Goal: Information Seeking & Learning: Find specific fact

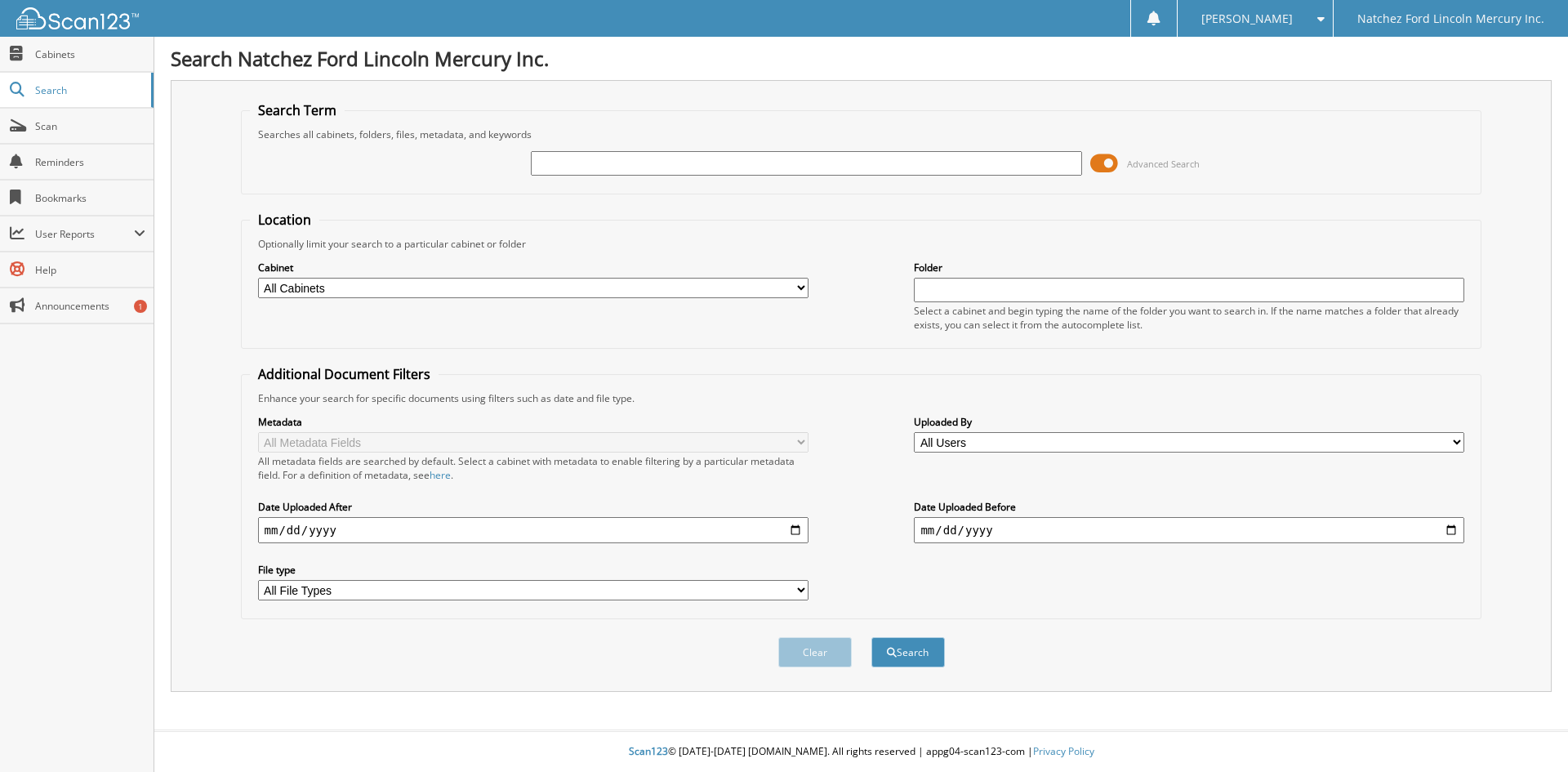
click at [550, 162] on input "text" at bounding box center [805, 162] width 550 height 24
type input "55094a"
click at [916, 655] on button "Search" at bounding box center [908, 652] width 73 height 30
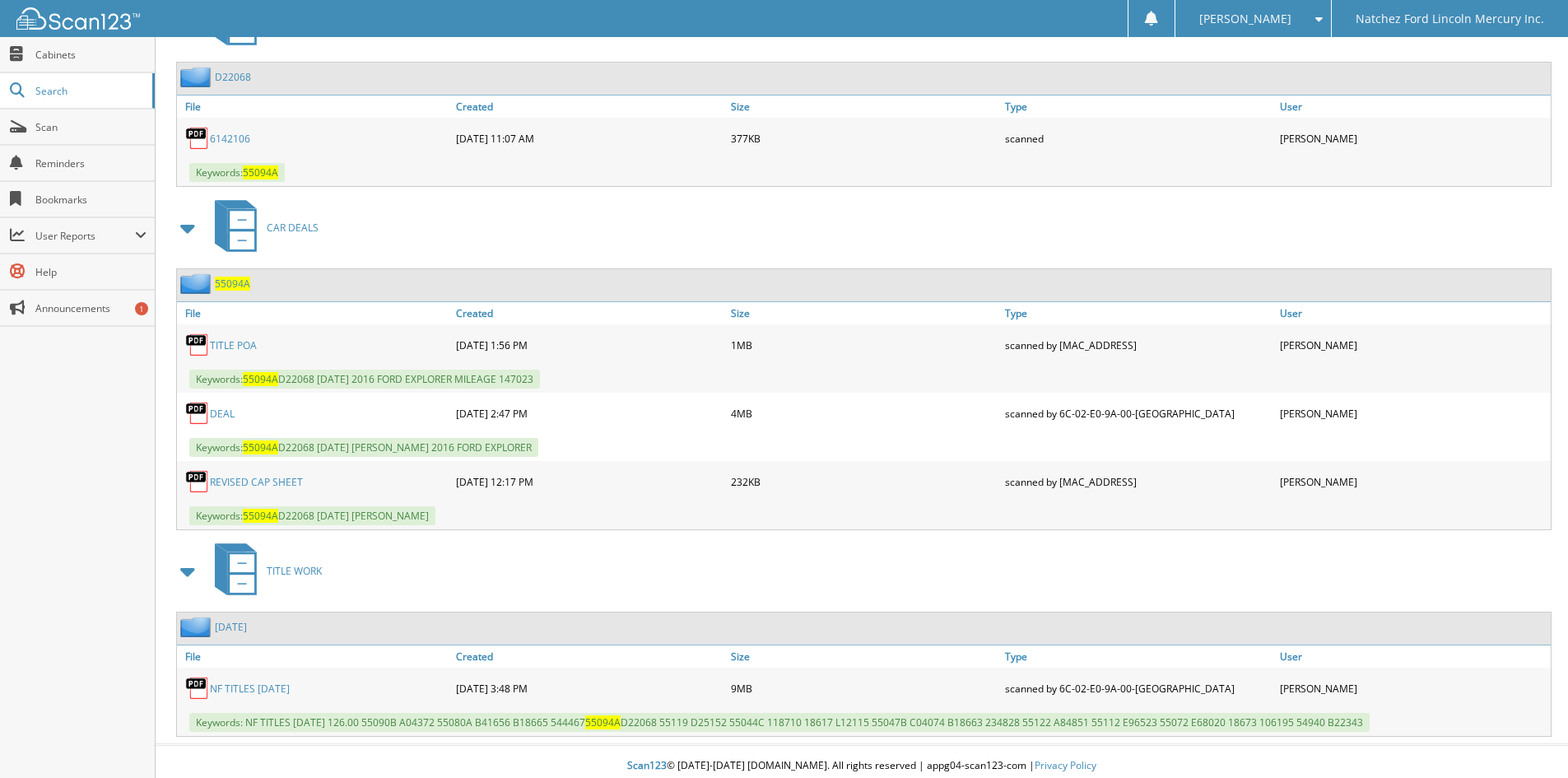
scroll to position [784, 0]
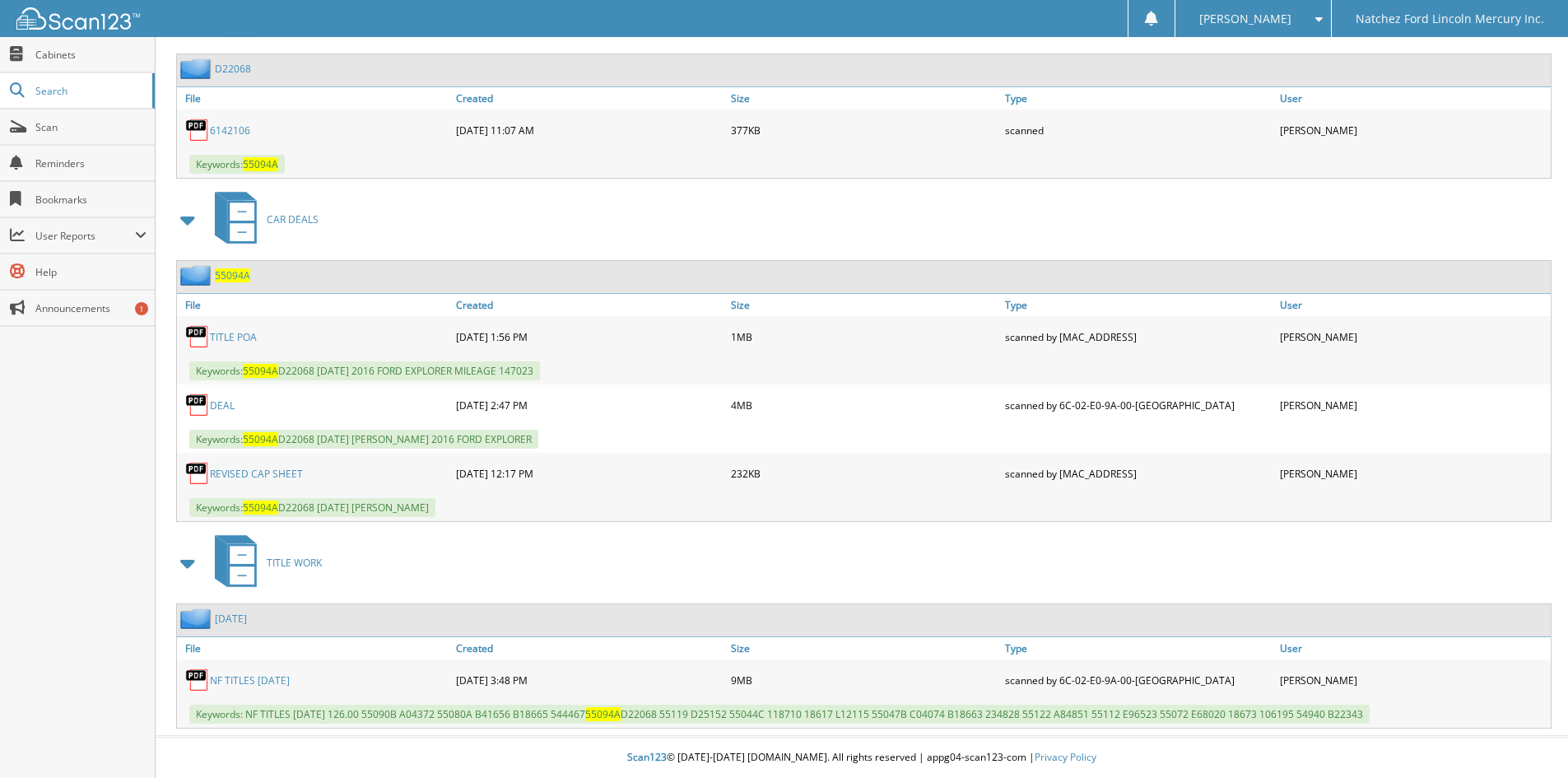
click at [221, 408] on link "DEAL" at bounding box center [221, 406] width 24 height 14
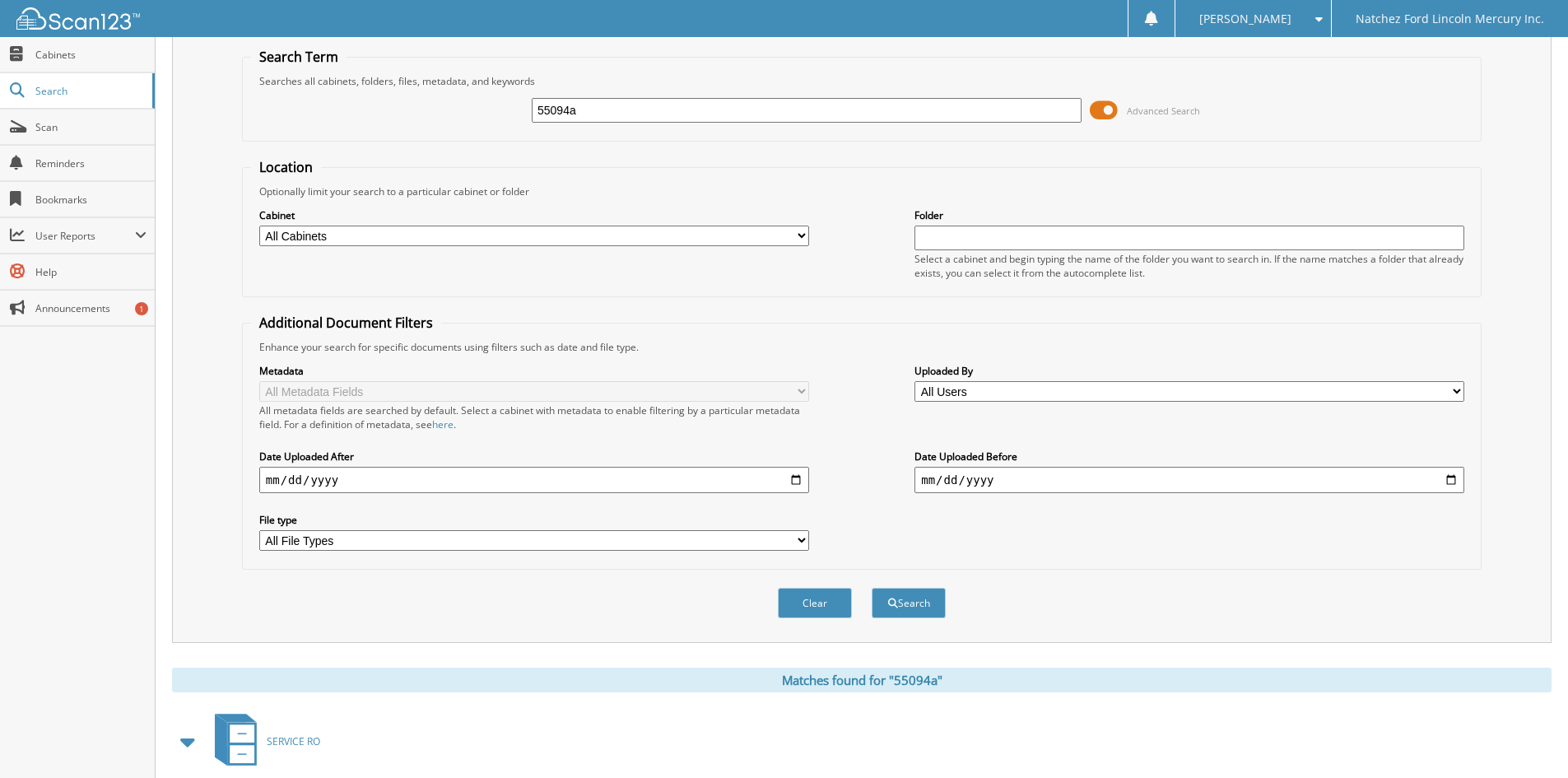
scroll to position [83, 0]
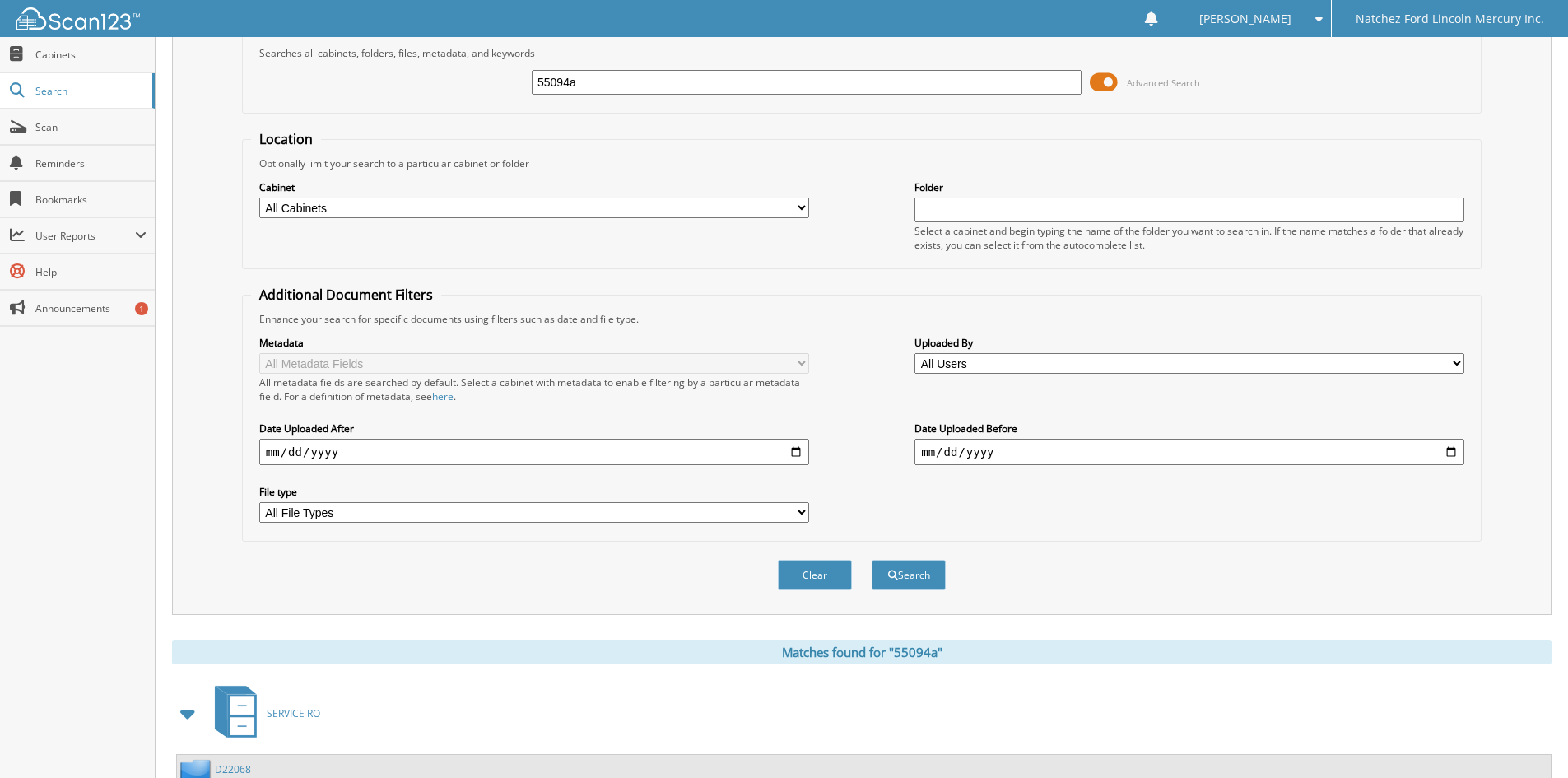
drag, startPoint x: 592, startPoint y: 86, endPoint x: 494, endPoint y: 94, distance: 98.3
click at [494, 94] on div "55094a Advanced Search" at bounding box center [861, 82] width 1222 height 44
type input "55120b"
click at [914, 586] on button "Search" at bounding box center [909, 576] width 74 height 31
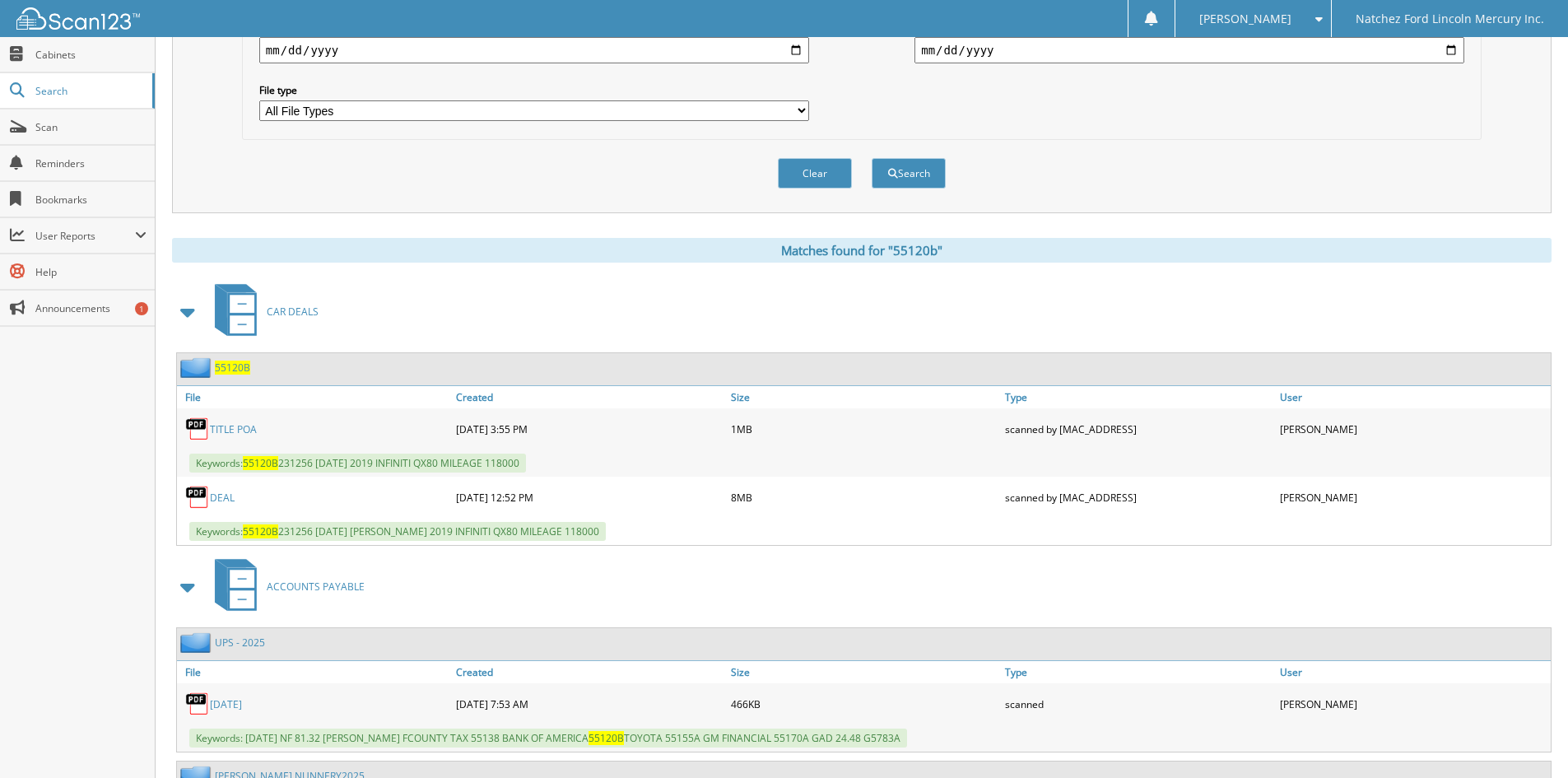
scroll to position [642, 0]
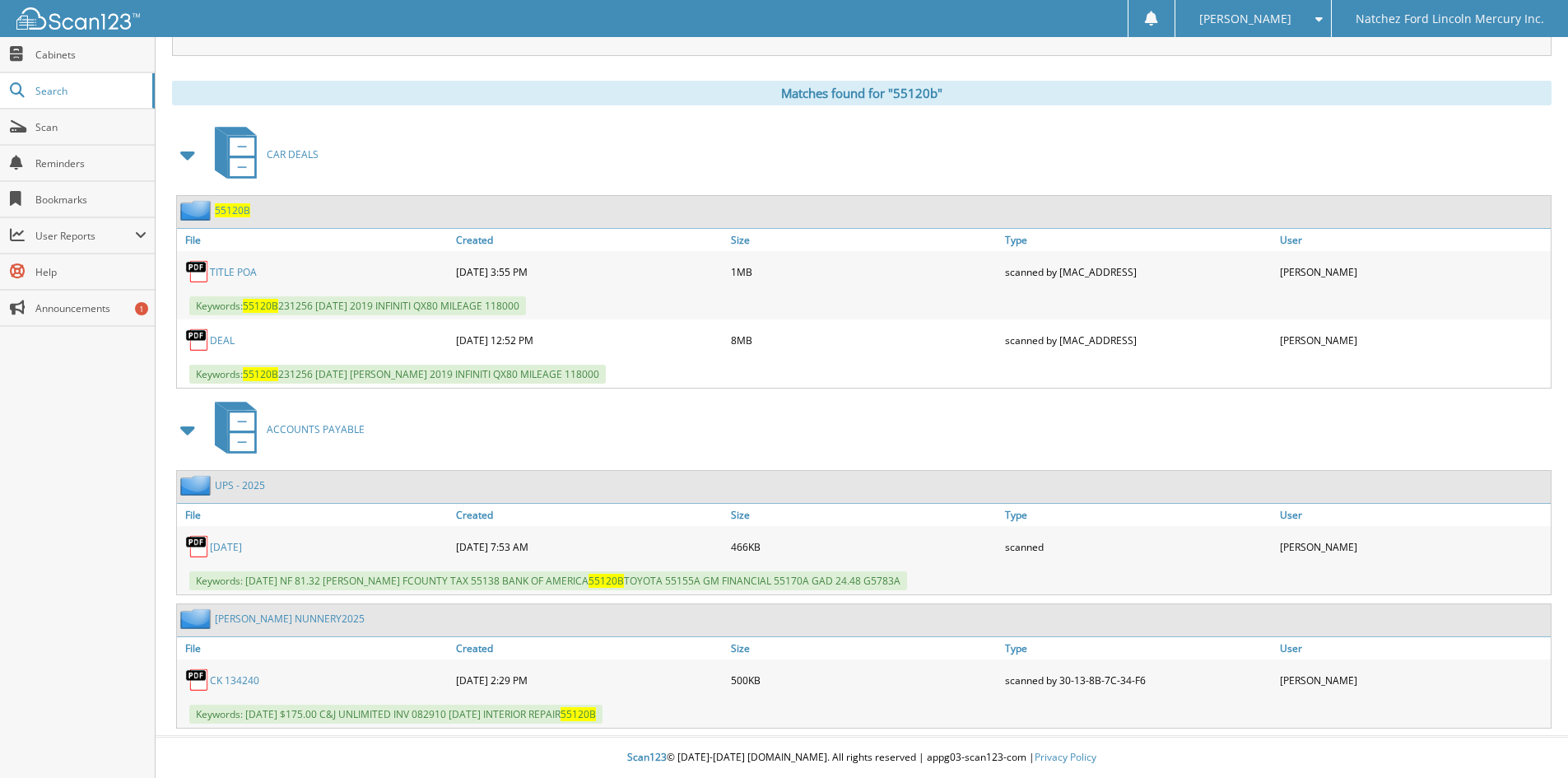
click at [221, 343] on link "DEAL" at bounding box center [221, 341] width 24 height 14
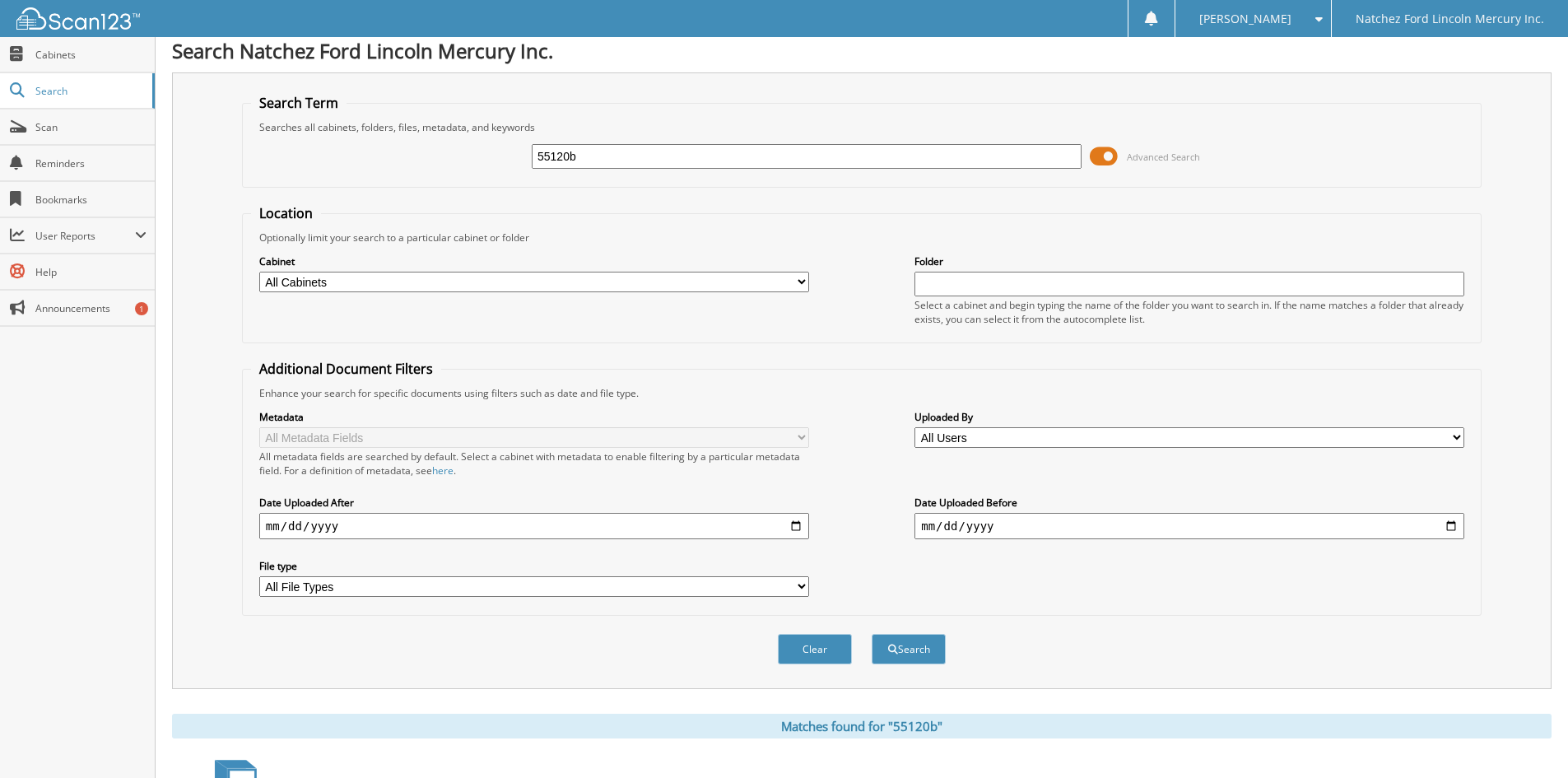
scroll to position [0, 0]
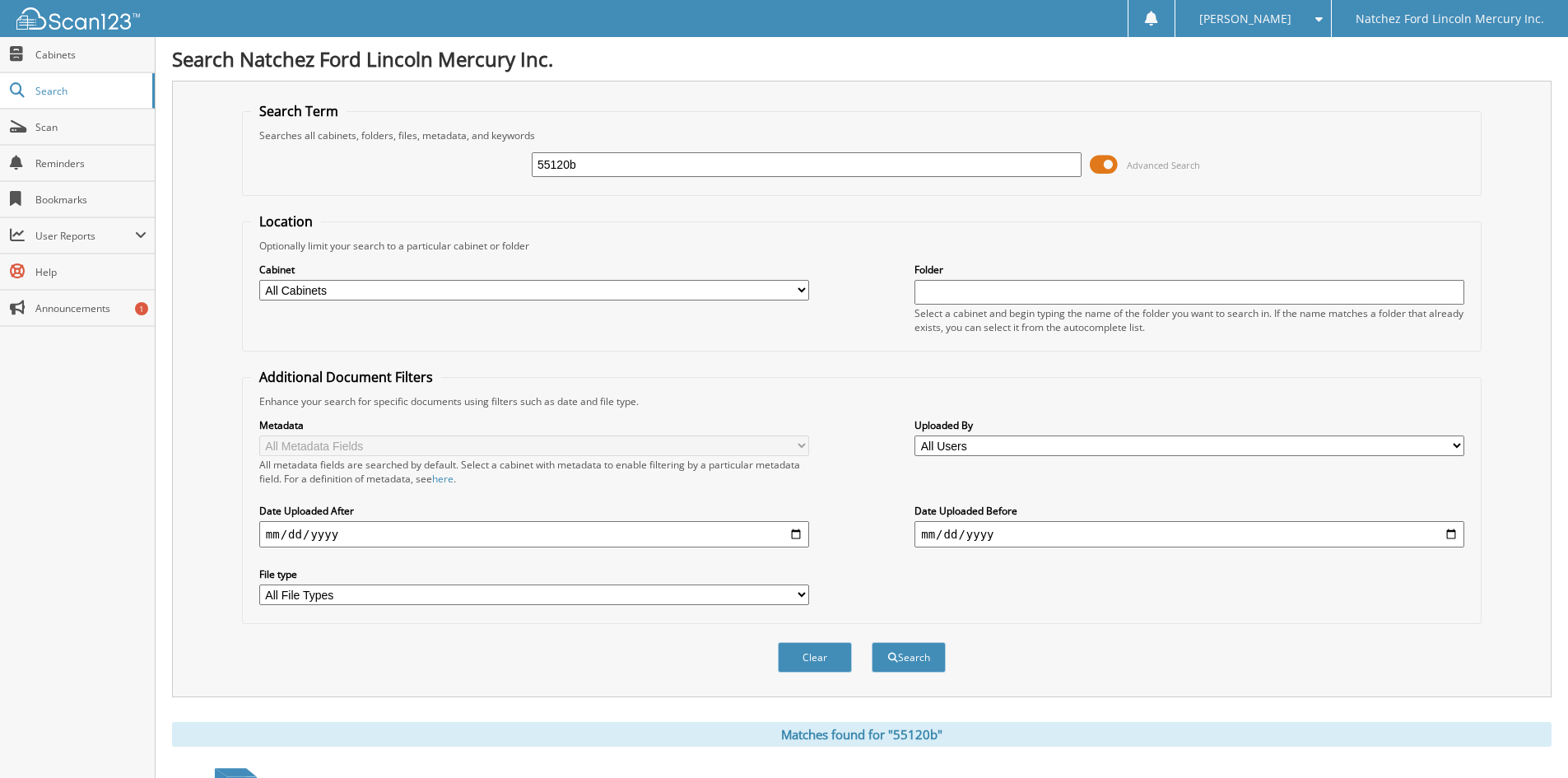
drag, startPoint x: 603, startPoint y: 168, endPoint x: 502, endPoint y: 170, distance: 101.0
click at [502, 170] on div "55120b Advanced Search" at bounding box center [861, 164] width 1222 height 44
type input "55173"
click at [888, 659] on span "submit" at bounding box center [893, 657] width 10 height 10
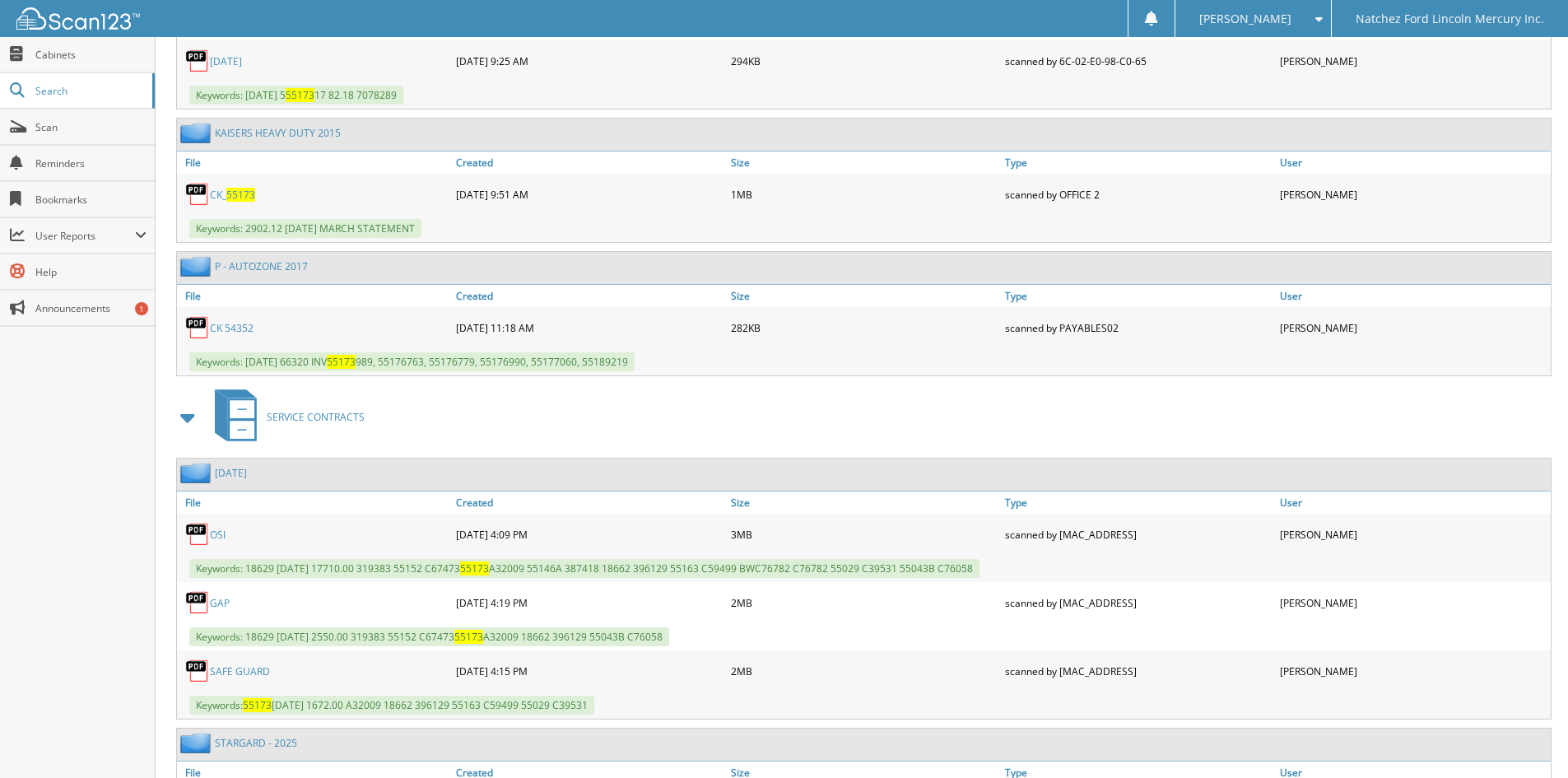
scroll to position [2471, 0]
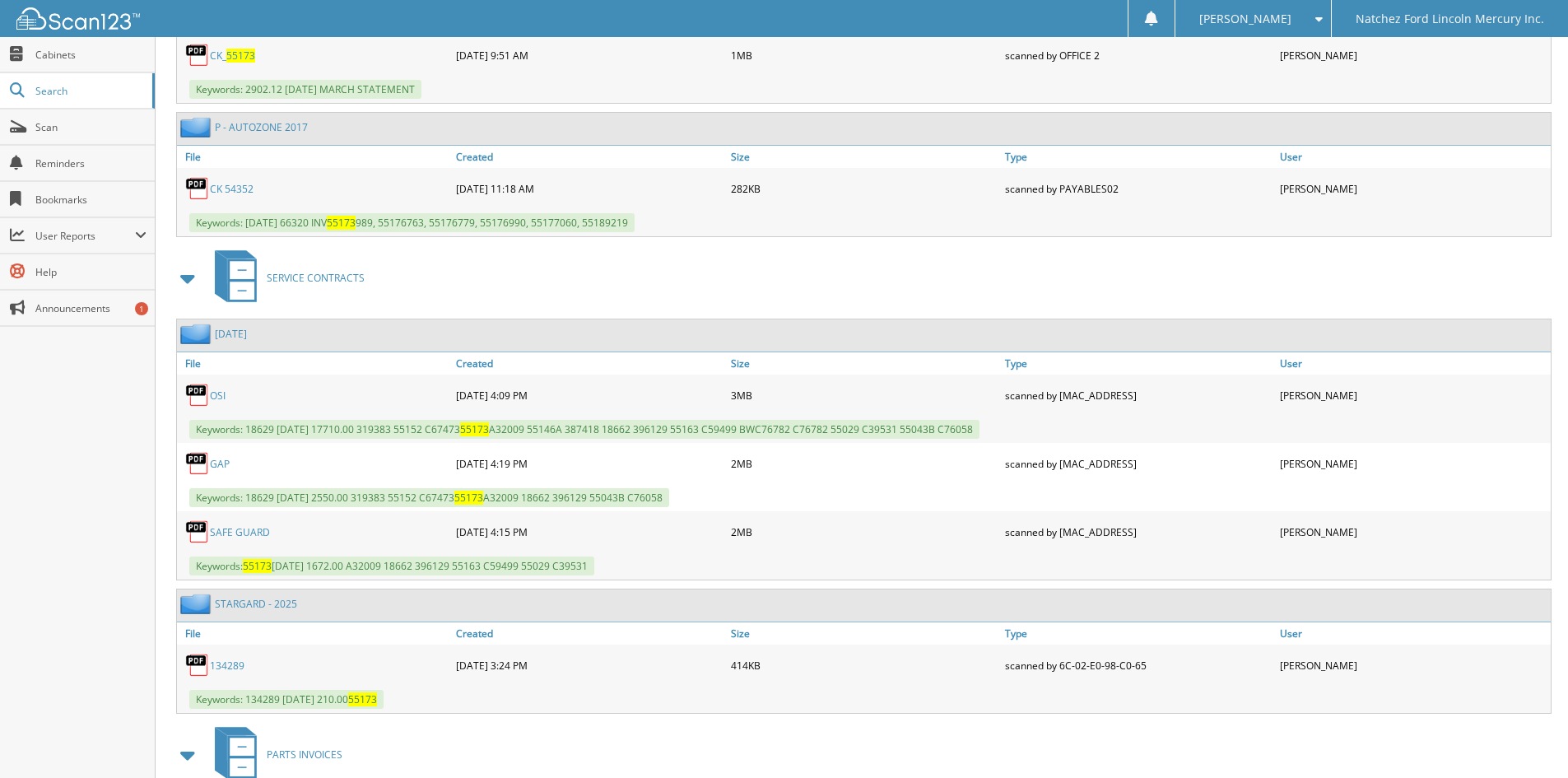
click at [223, 398] on link "OSI" at bounding box center [217, 396] width 15 height 14
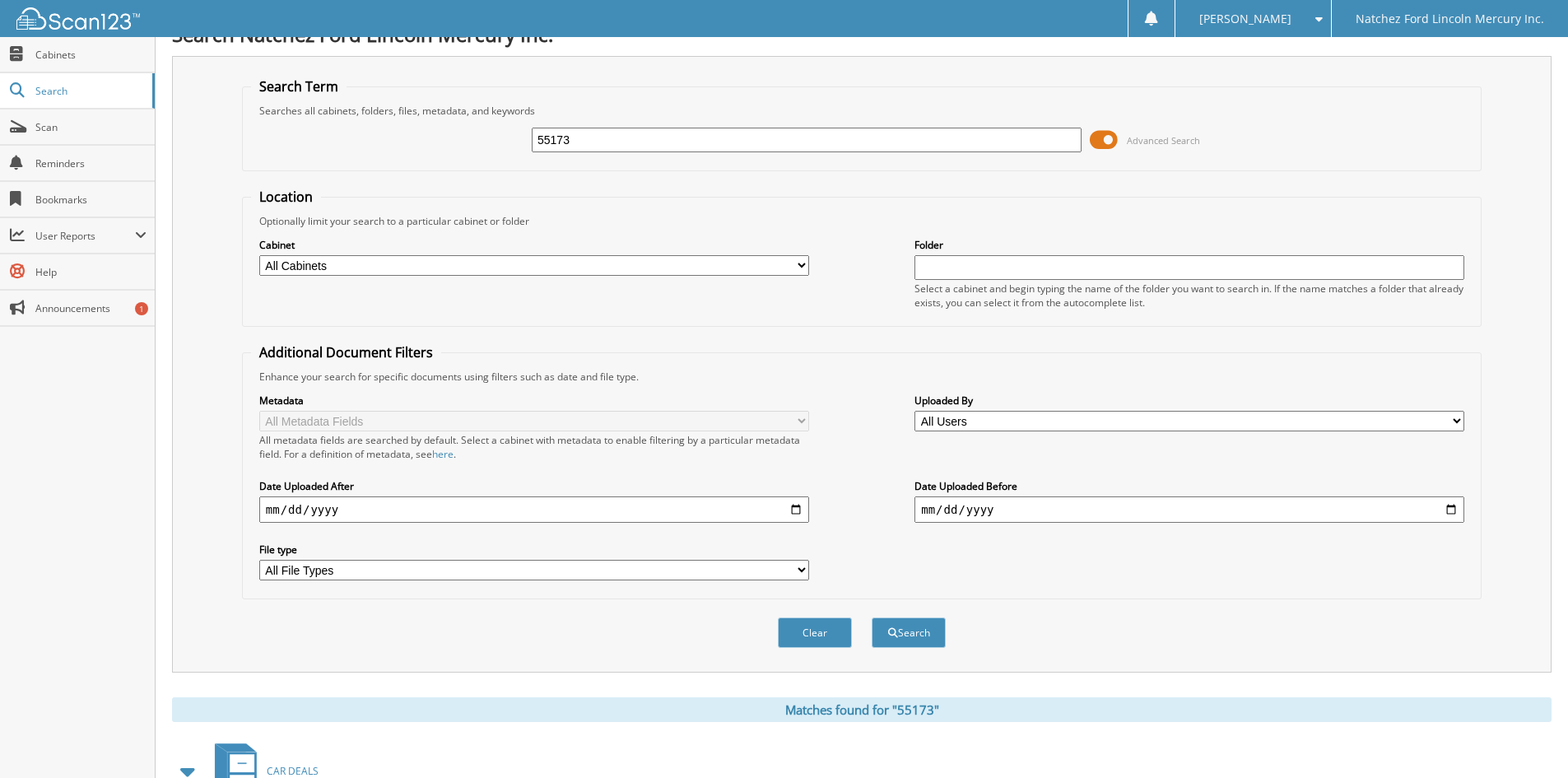
scroll to position [0, 0]
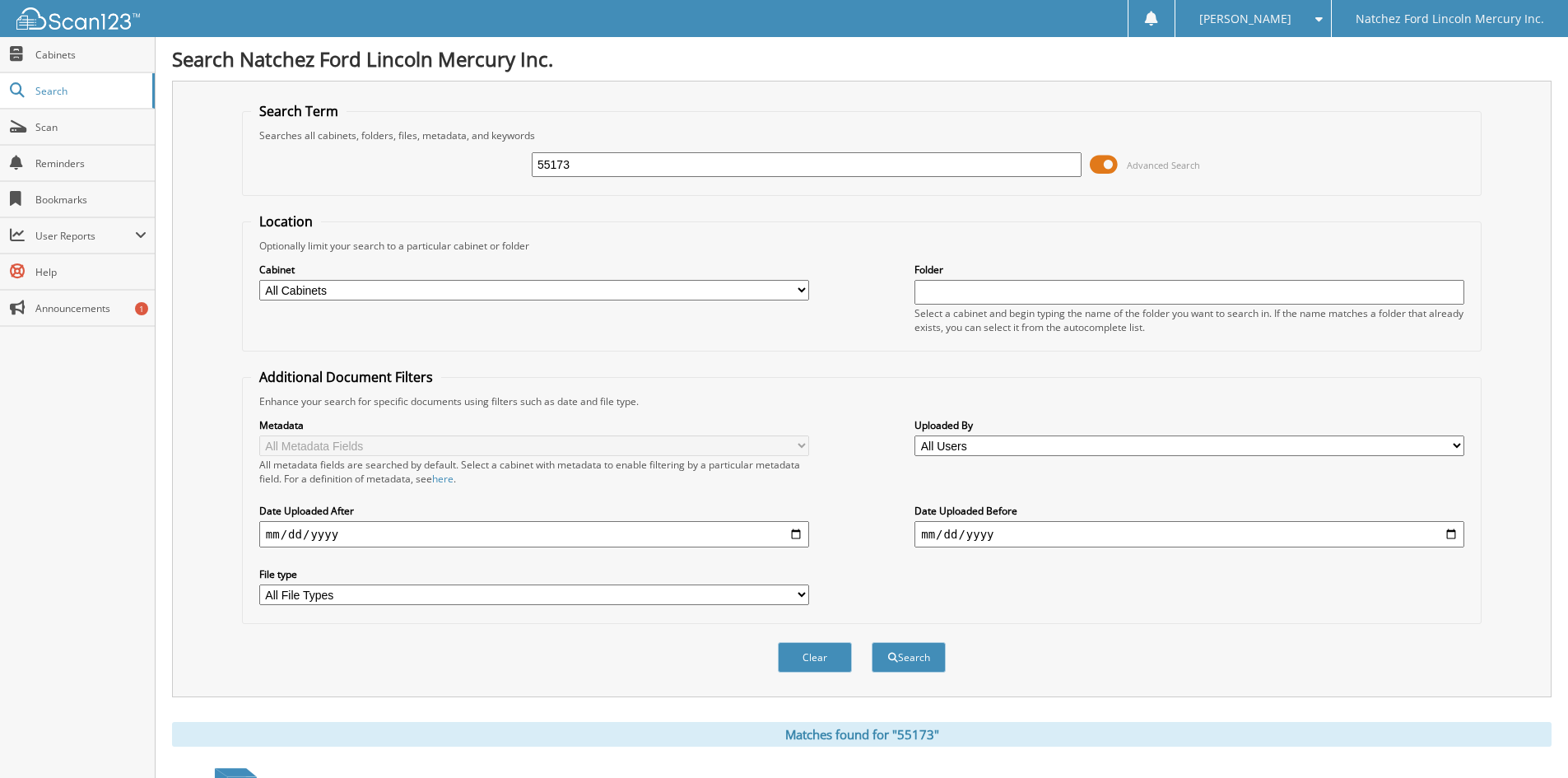
drag, startPoint x: 580, startPoint y: 166, endPoint x: 498, endPoint y: 170, distance: 82.1
click at [498, 170] on div "55173 Advanced Search" at bounding box center [861, 164] width 1222 height 44
type input "54895a"
click at [904, 650] on button "Search" at bounding box center [909, 657] width 74 height 31
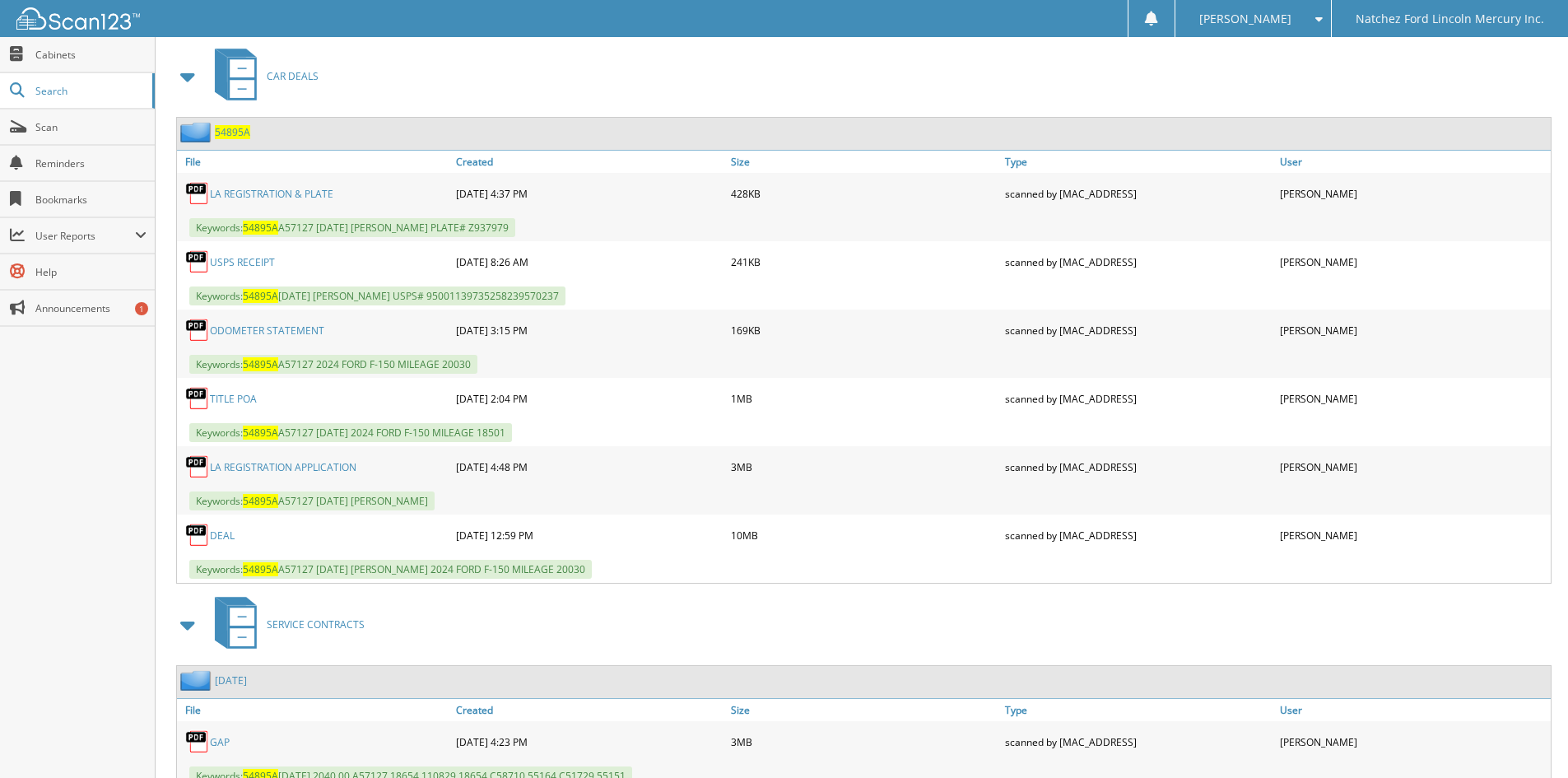
scroll to position [1191, 0]
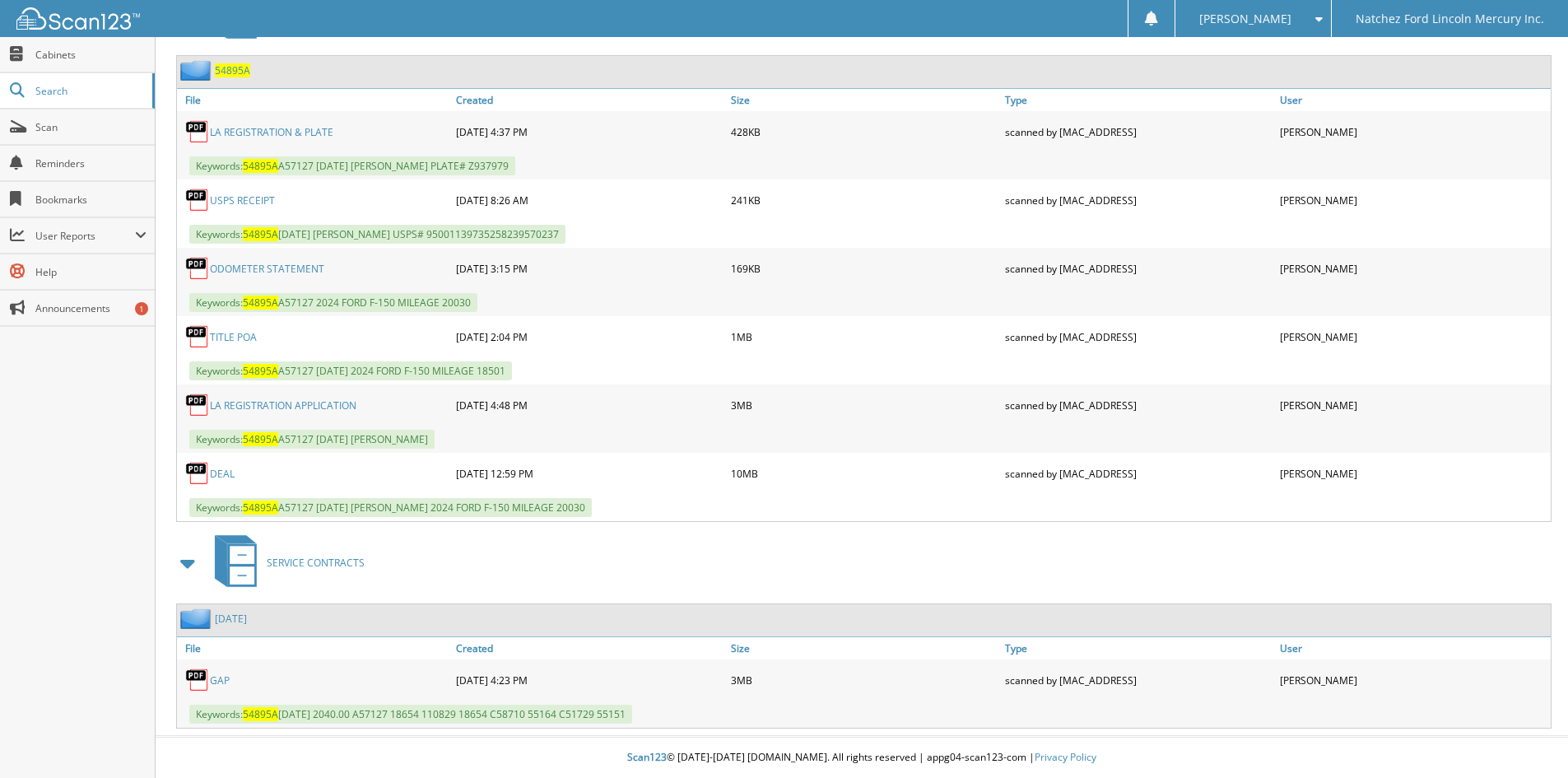
click at [219, 678] on link "GAP" at bounding box center [219, 681] width 20 height 14
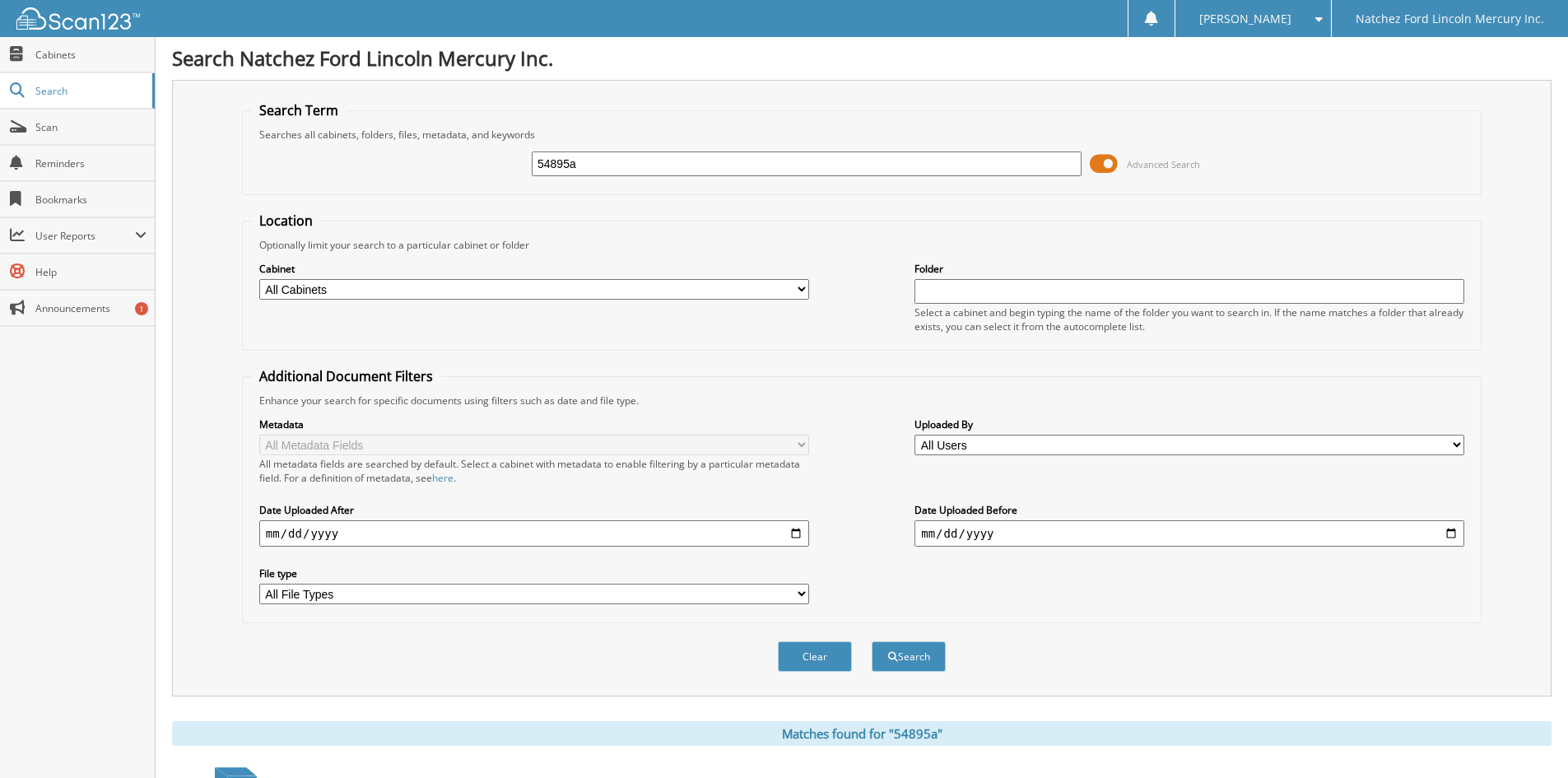
scroll to position [0, 0]
drag, startPoint x: 584, startPoint y: 164, endPoint x: 483, endPoint y: 174, distance: 101.5
click at [483, 174] on div "54895a Advanced Search" at bounding box center [861, 164] width 1222 height 44
type input "55173"
click at [910, 660] on button "Search" at bounding box center [909, 657] width 74 height 31
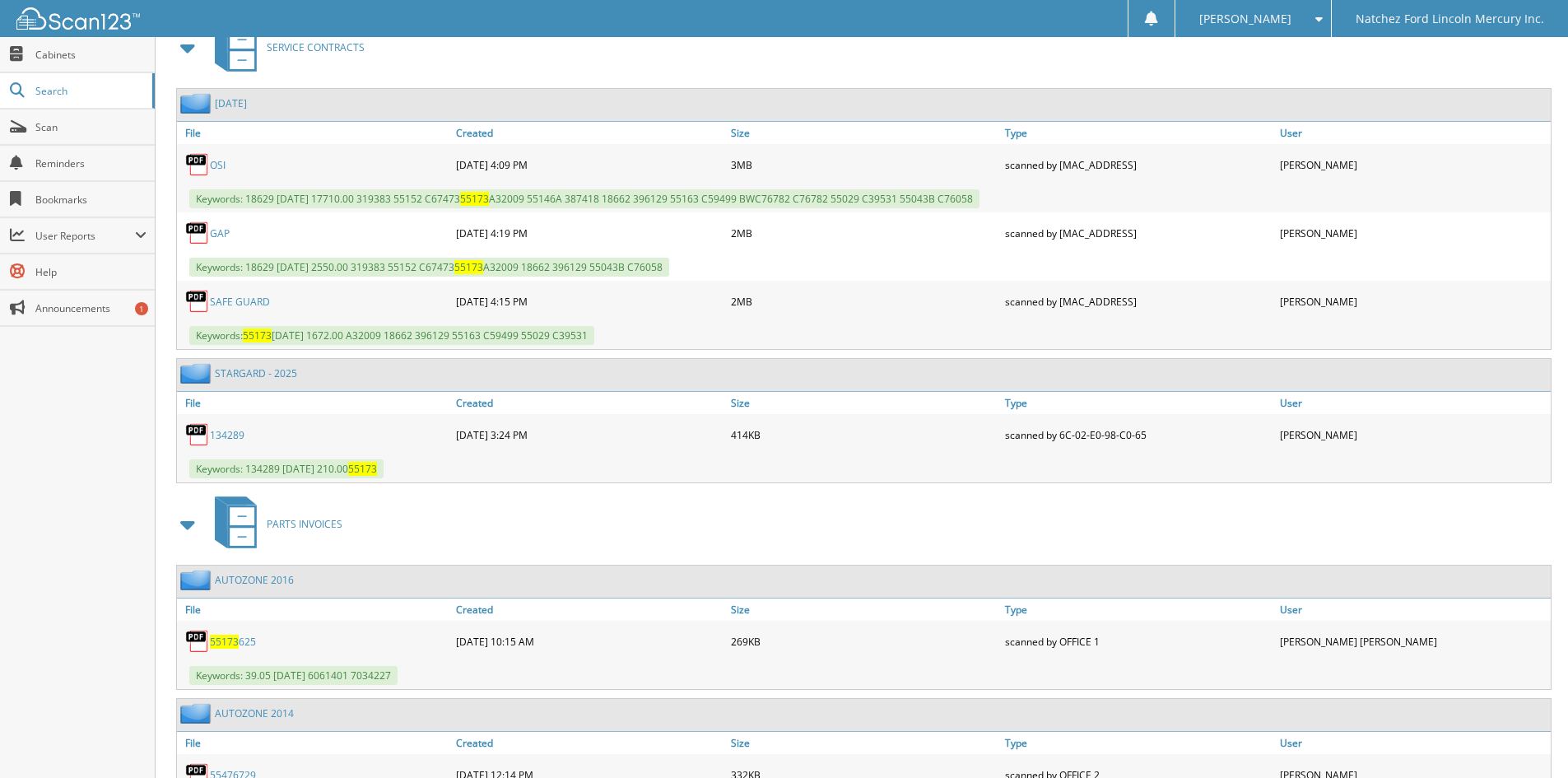
scroll to position [2674, 0]
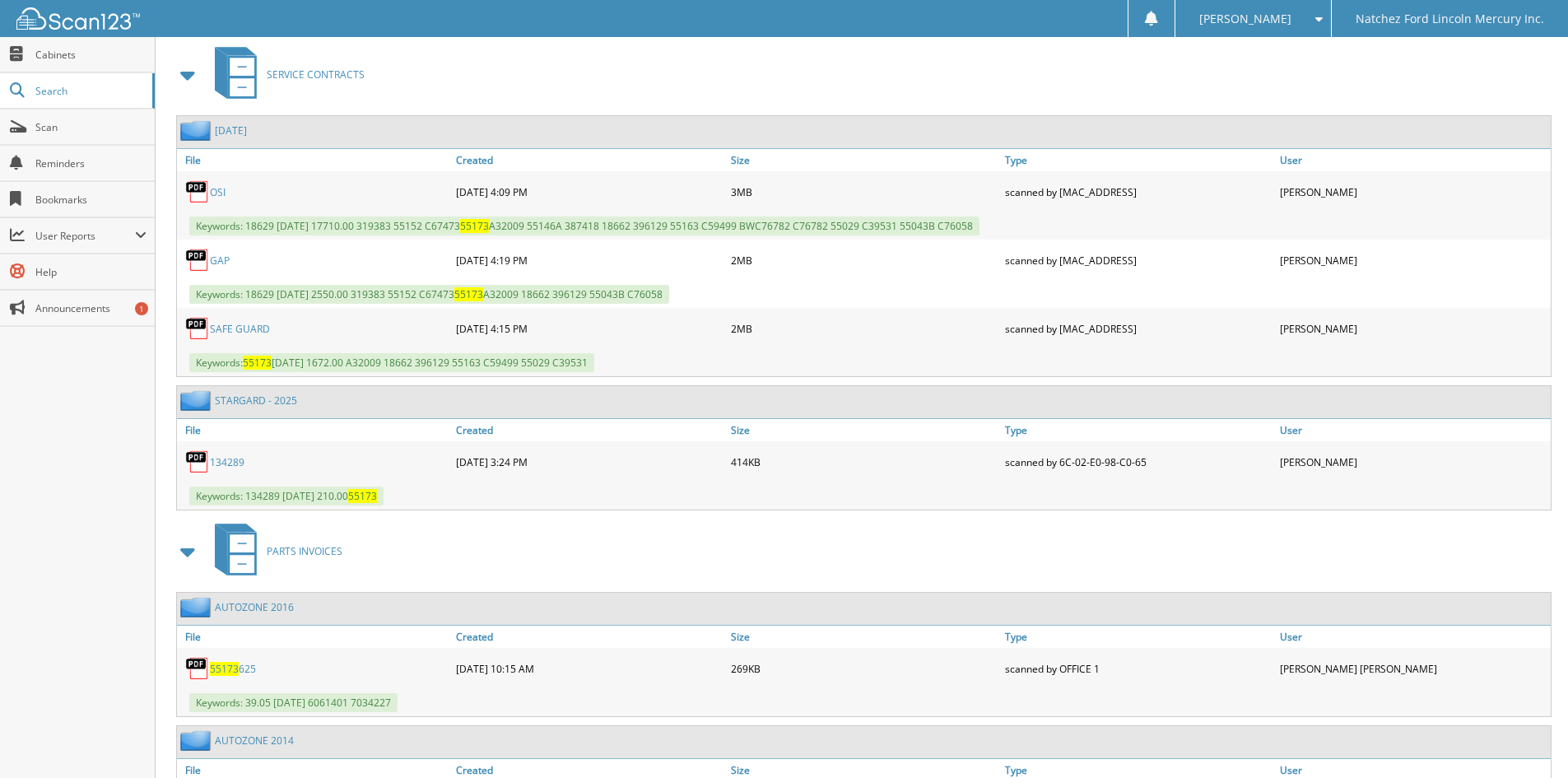
click at [224, 264] on link "GAP" at bounding box center [219, 261] width 20 height 14
click at [215, 196] on link "OSI" at bounding box center [217, 192] width 15 height 14
click at [254, 329] on link "SAFE GUARD" at bounding box center [239, 329] width 60 height 14
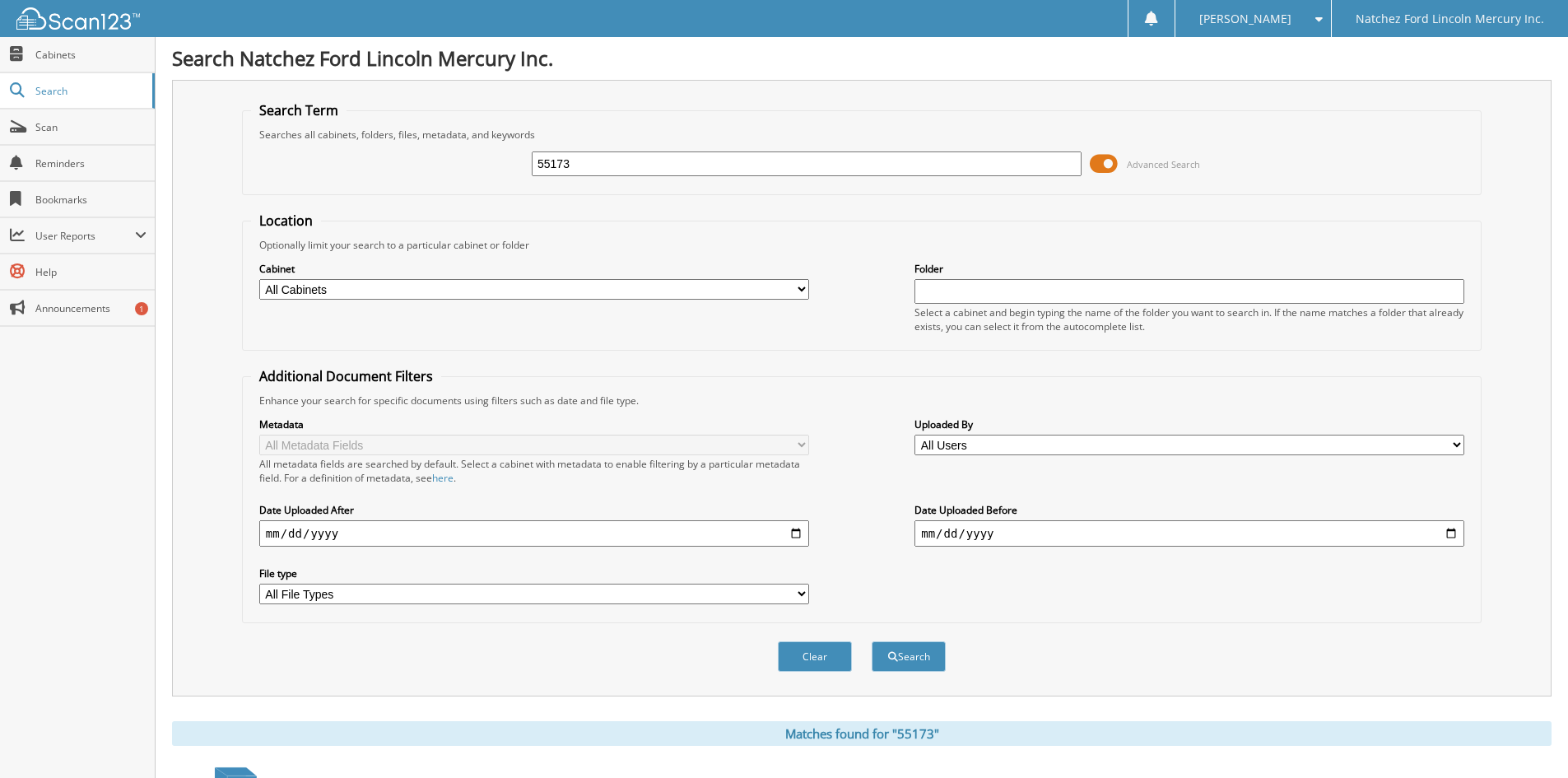
scroll to position [0, 0]
drag, startPoint x: 575, startPoint y: 166, endPoint x: 509, endPoint y: 173, distance: 66.4
click at [509, 173] on div "55173 Advanced Search" at bounding box center [861, 164] width 1222 height 44
type input "55151"
click at [909, 663] on button "Search" at bounding box center [909, 657] width 74 height 31
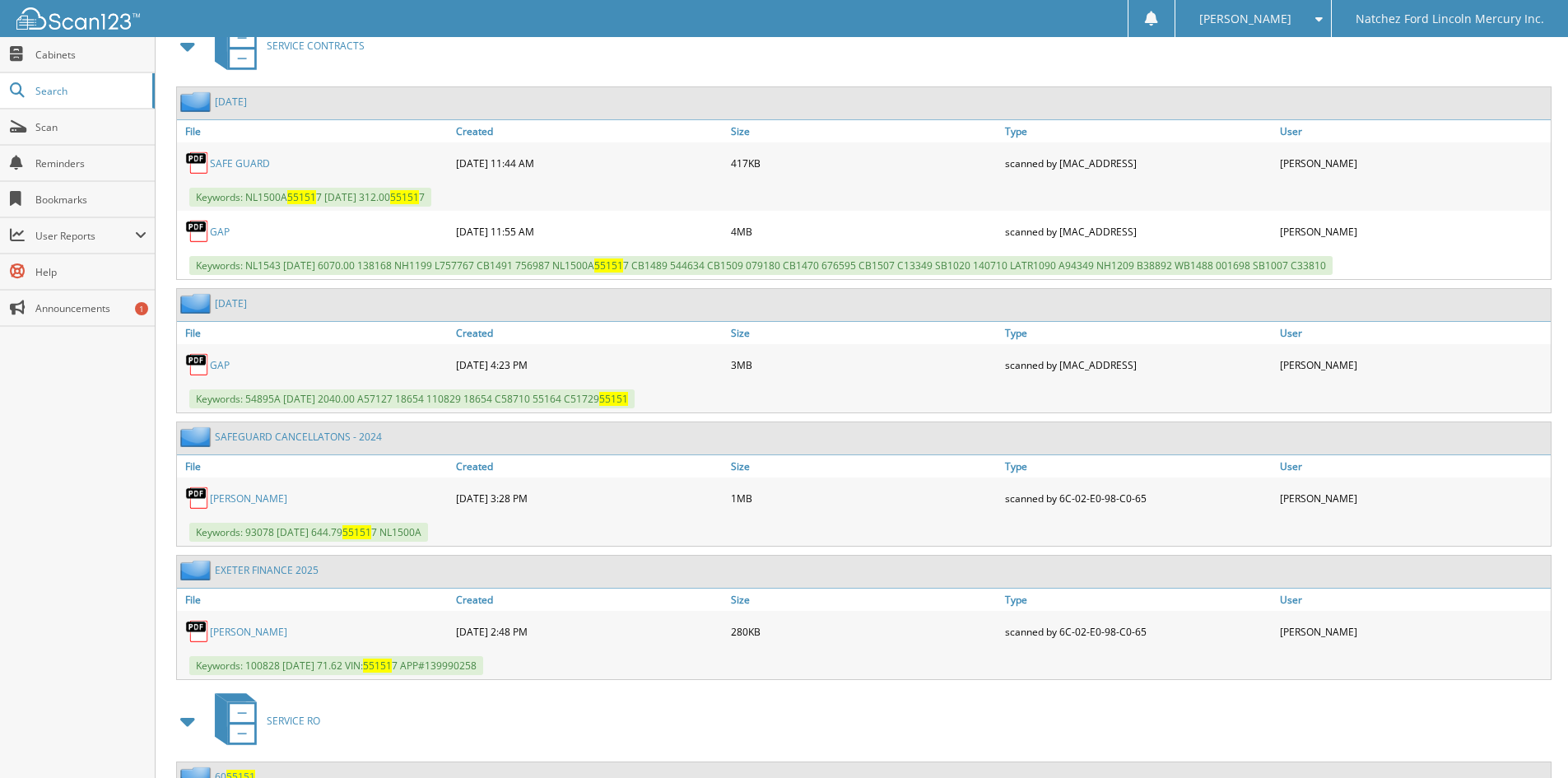
scroll to position [1976, 0]
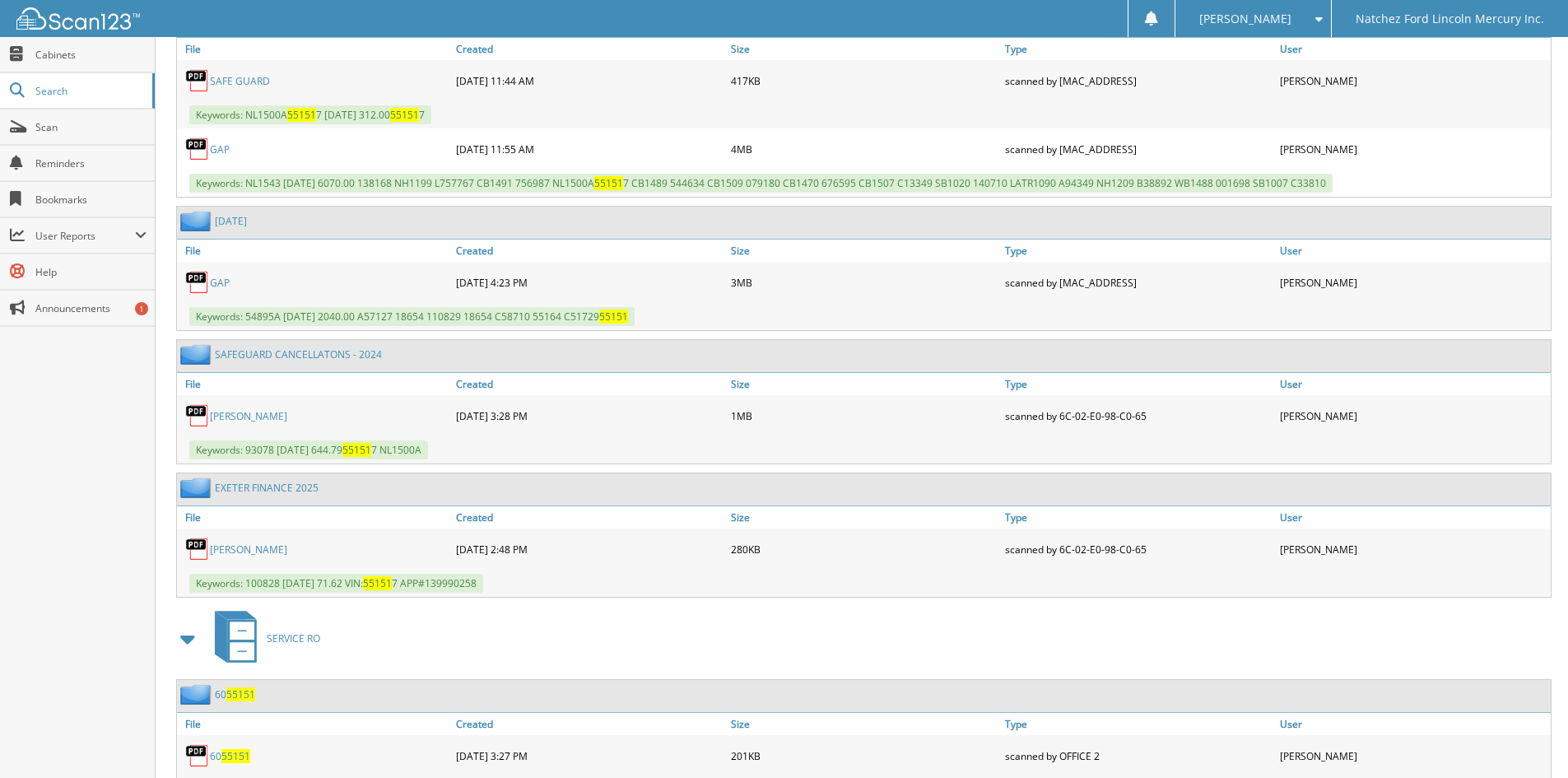
click at [215, 290] on link "GAP" at bounding box center [219, 283] width 20 height 14
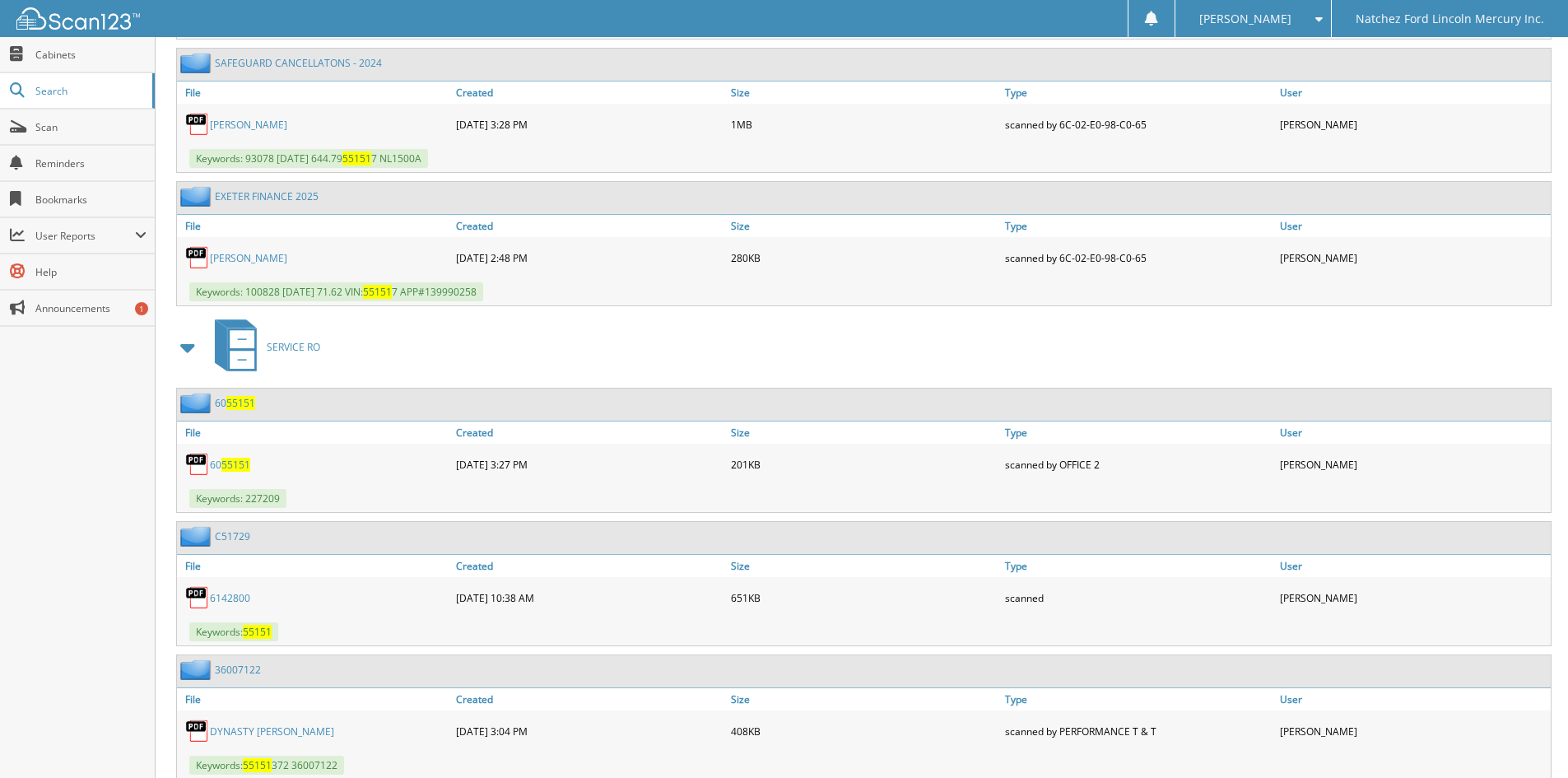
scroll to position [2142, 0]
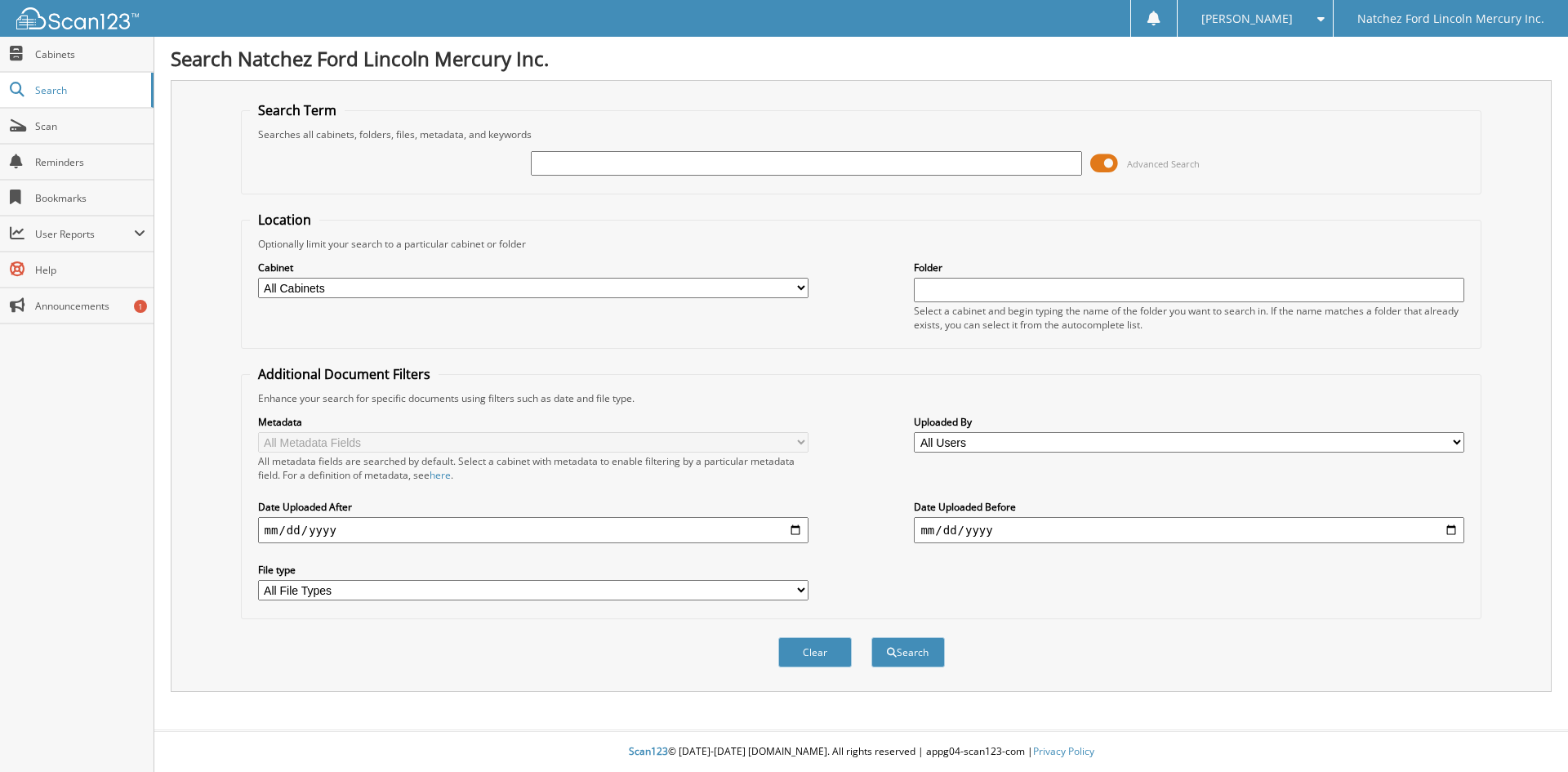
click at [623, 165] on input "text" at bounding box center [805, 162] width 550 height 24
type input "bwc76782"
click at [906, 658] on button "Search" at bounding box center [908, 652] width 73 height 30
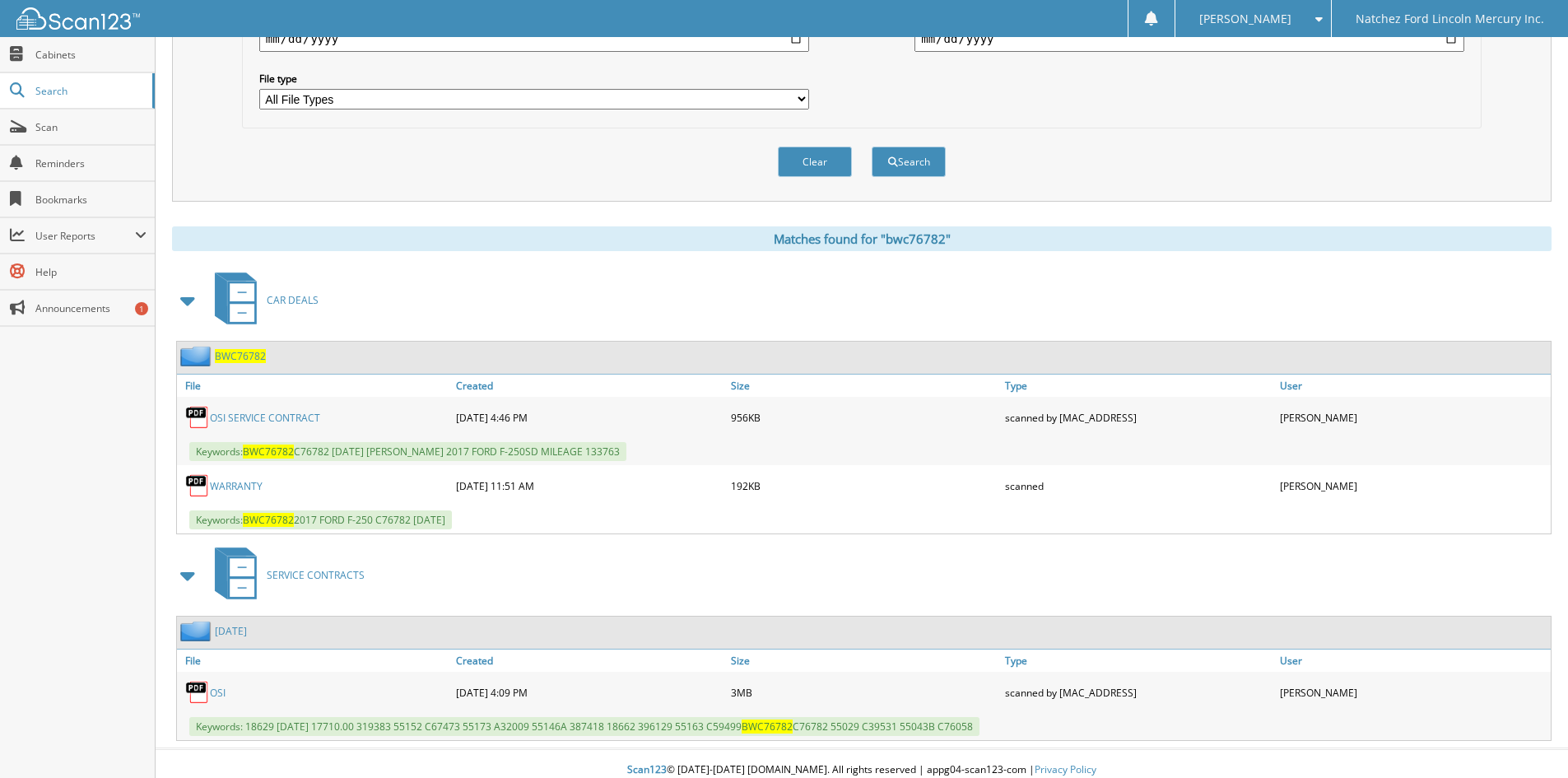
scroll to position [509, 0]
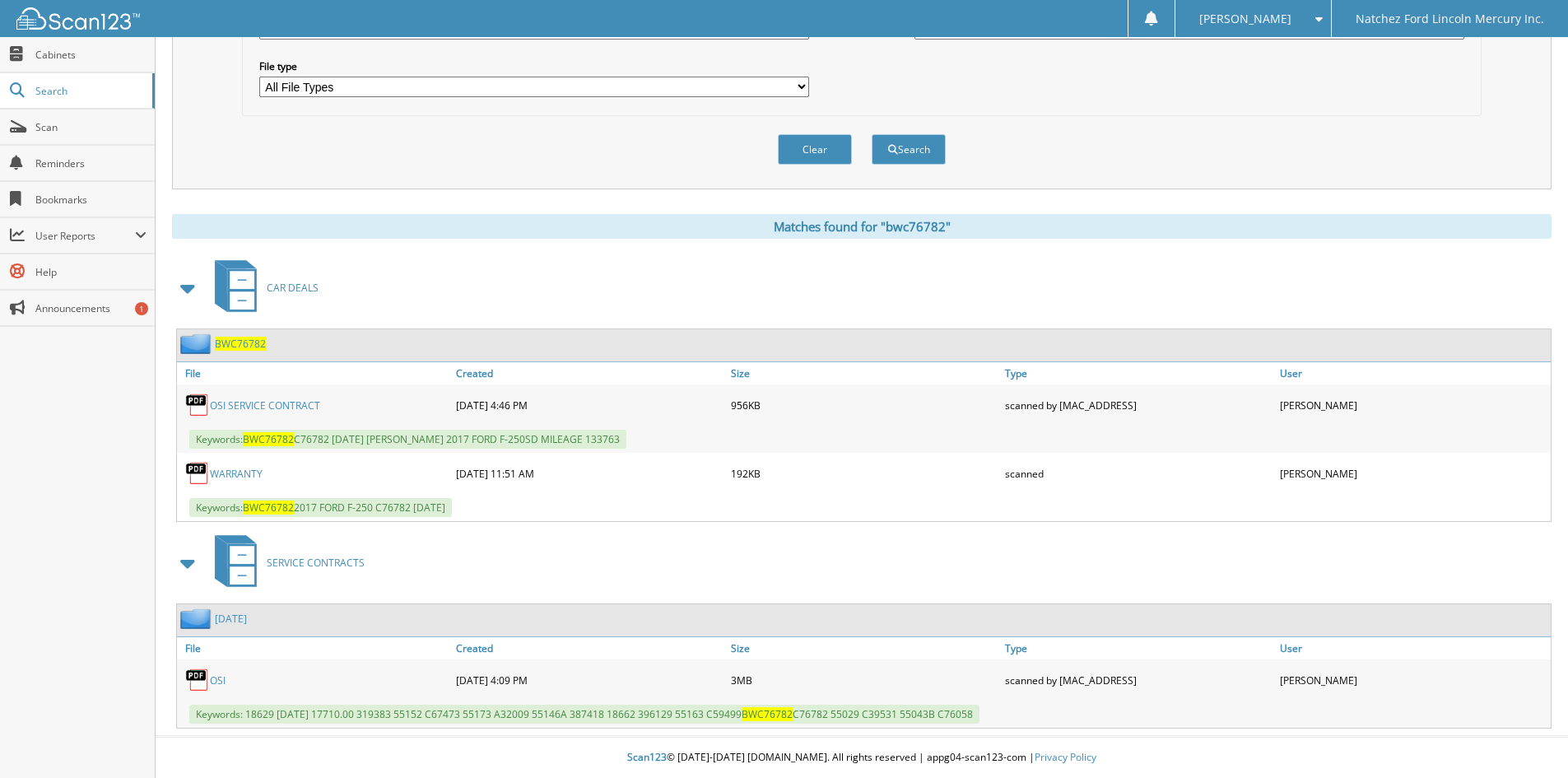
click at [218, 678] on link "OSI" at bounding box center [217, 681] width 15 height 14
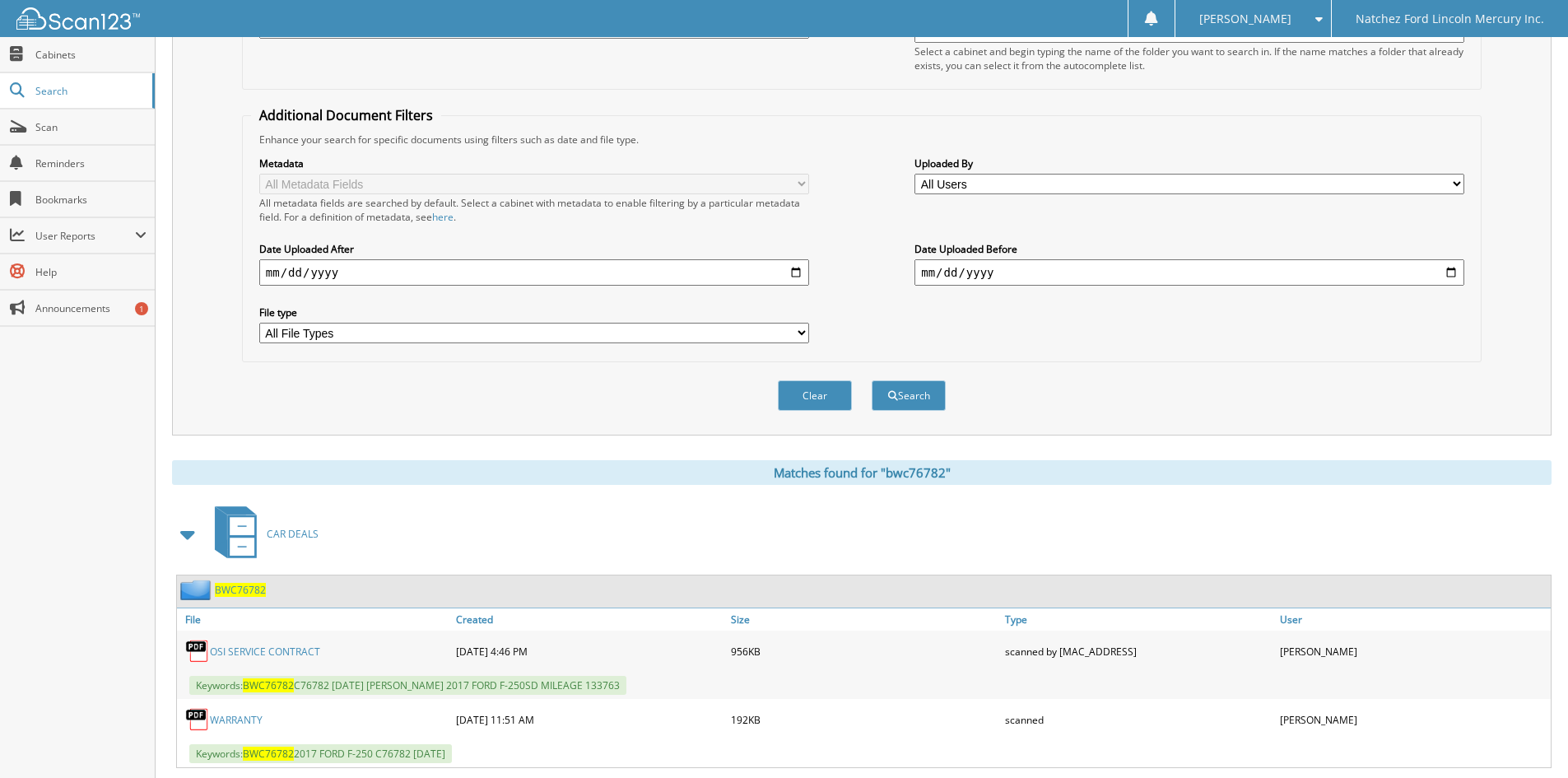
scroll to position [0, 0]
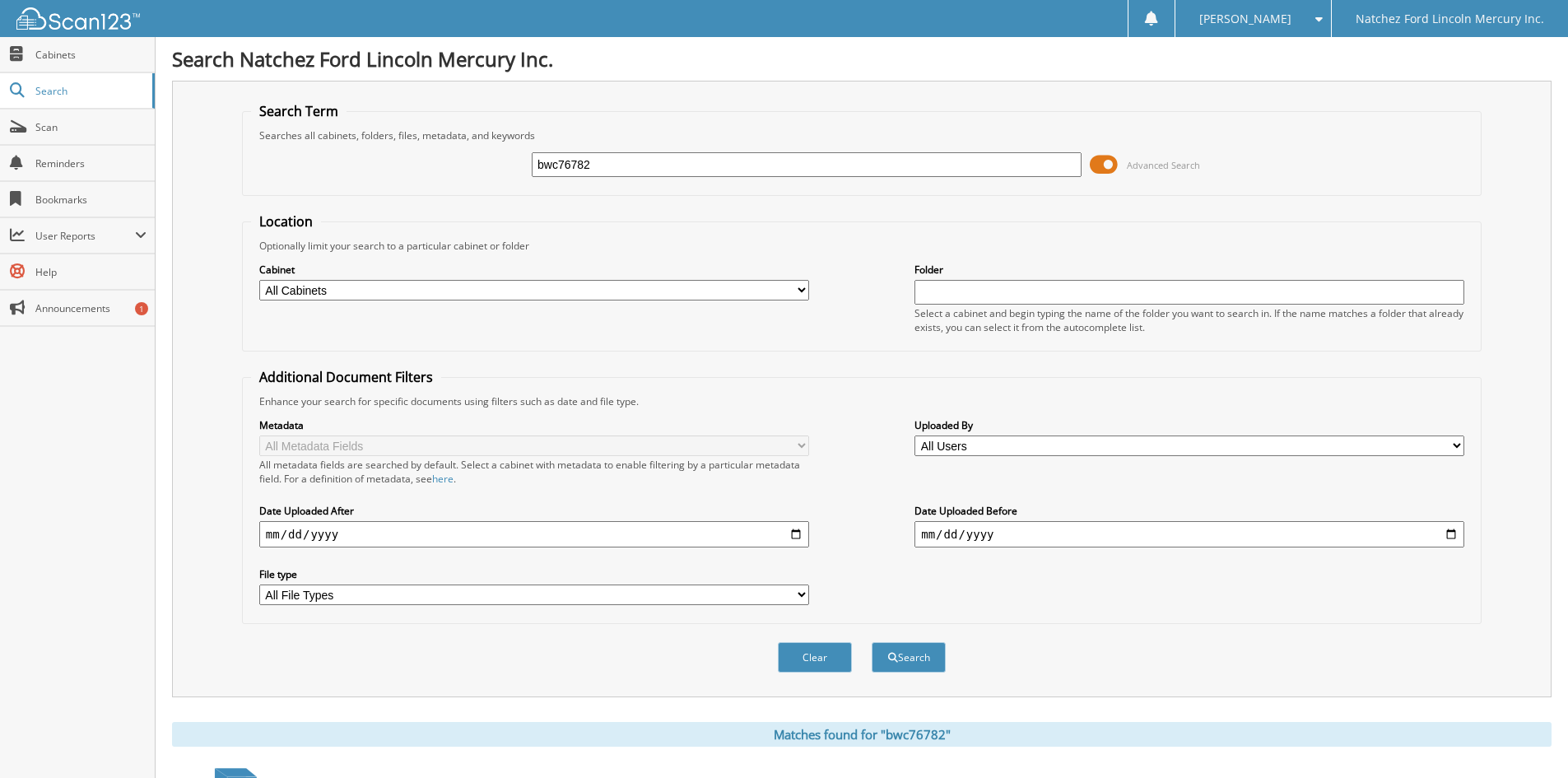
drag, startPoint x: 619, startPoint y: 168, endPoint x: 471, endPoint y: 181, distance: 148.6
click at [471, 181] on div "bwc76782 Advanced Search" at bounding box center [861, 164] width 1222 height 44
type input "FL1026"
click at [909, 652] on button "Search" at bounding box center [909, 657] width 74 height 31
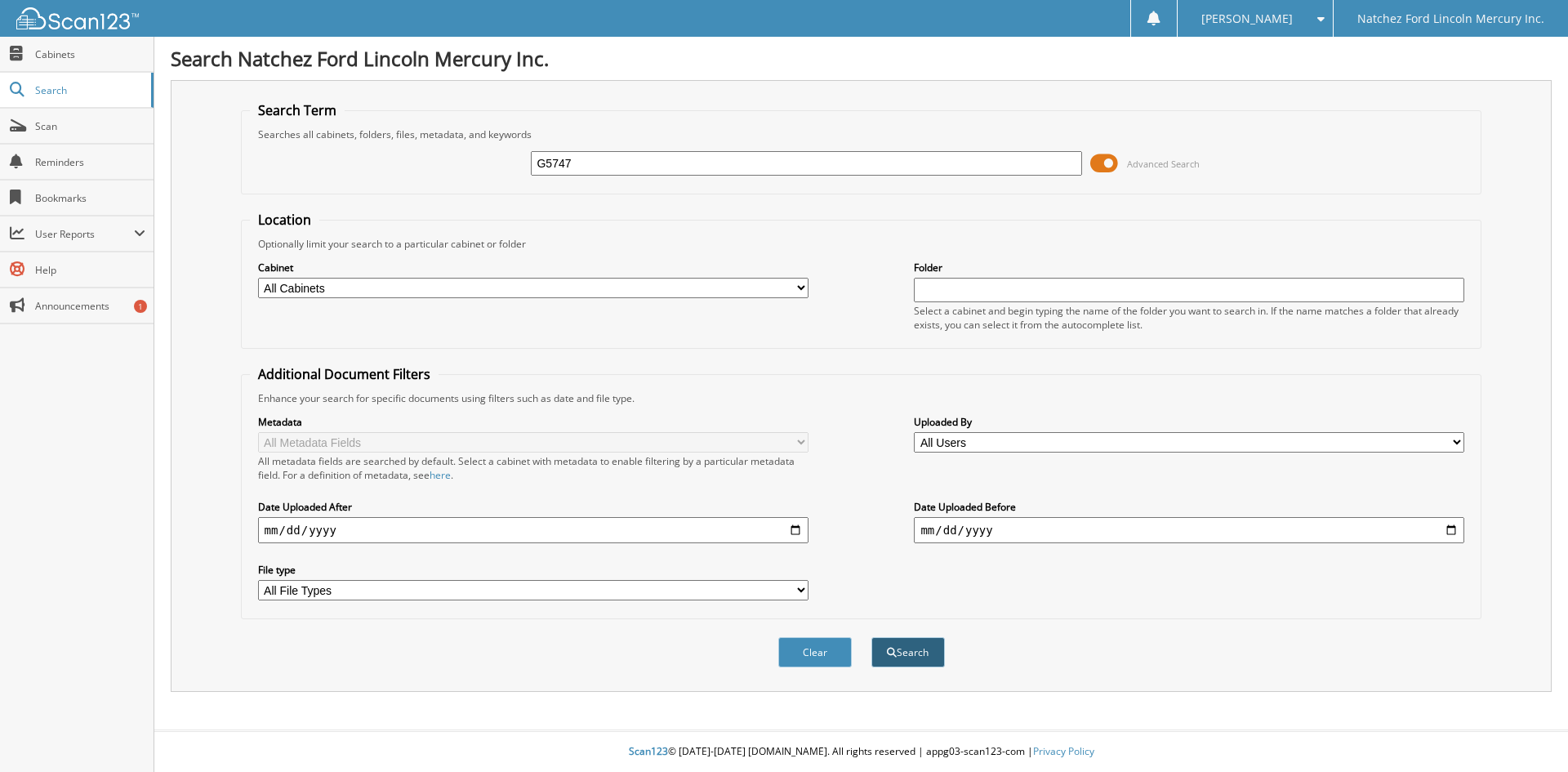
type input "G5747"
click at [920, 648] on button "Search" at bounding box center [908, 652] width 73 height 30
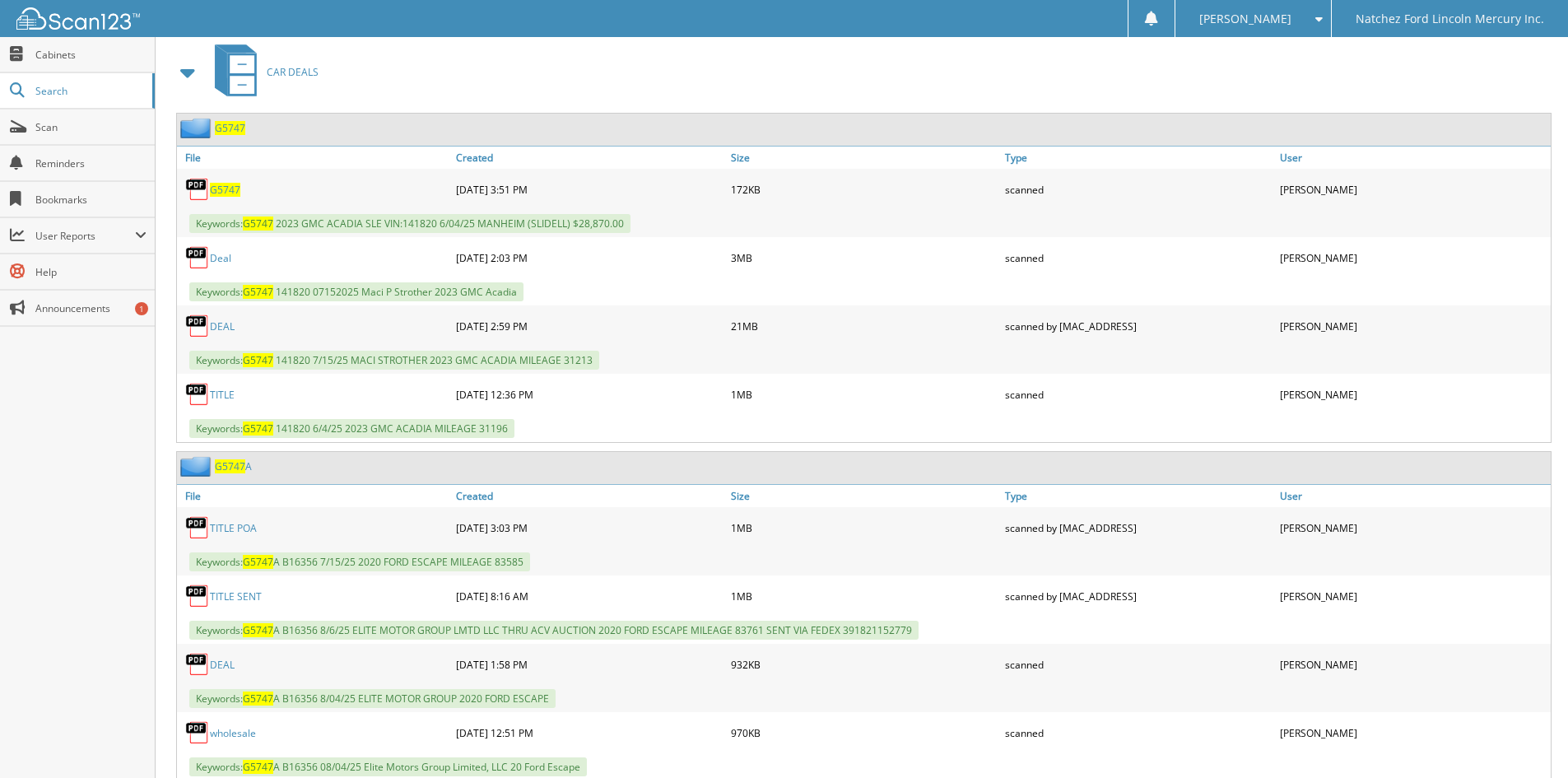
scroll to position [706, 0]
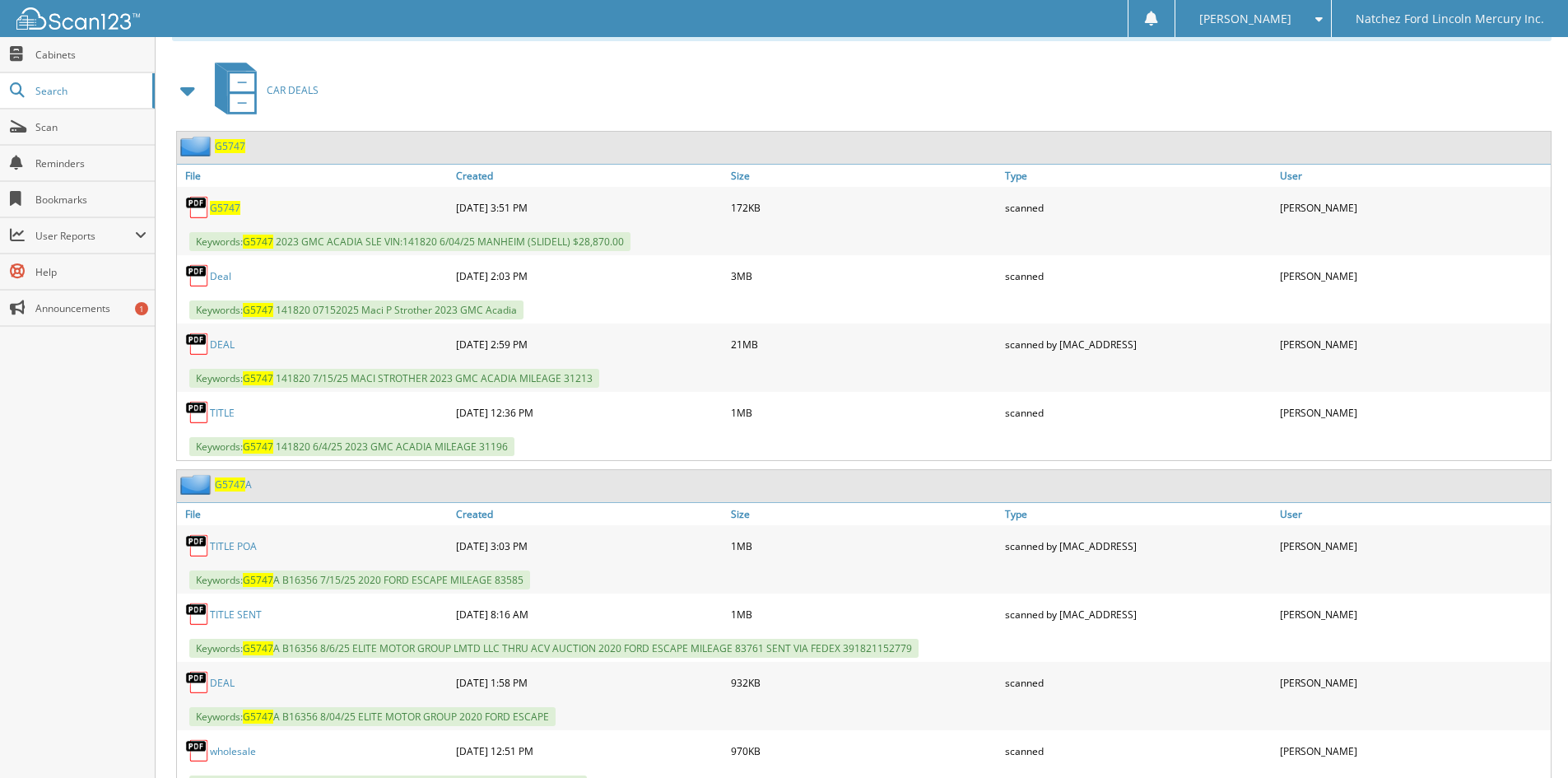
click at [224, 278] on link "D e a l" at bounding box center [220, 276] width 22 height 14
click at [219, 346] on link "D E A L" at bounding box center [221, 344] width 24 height 14
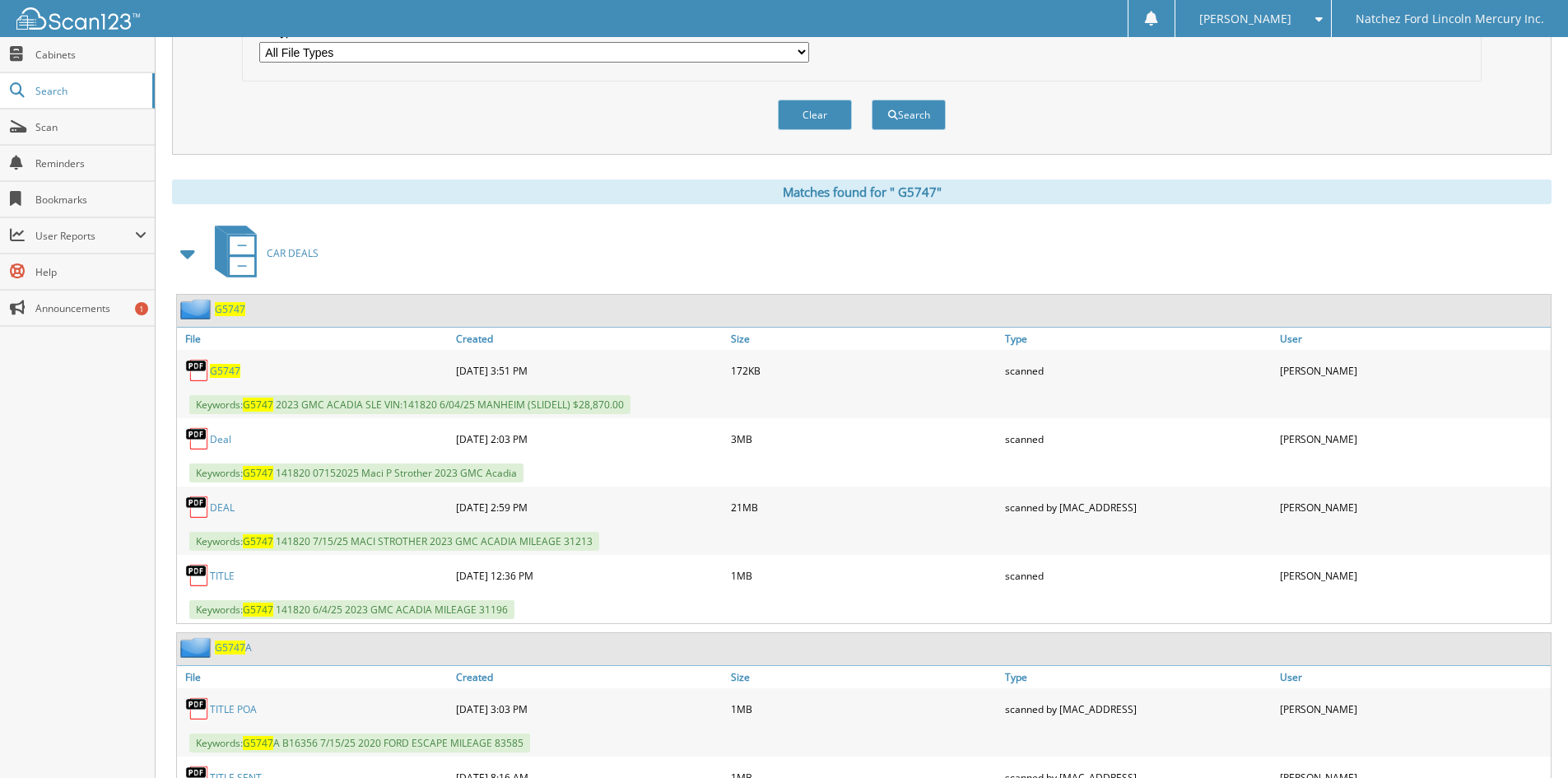
scroll to position [623, 0]
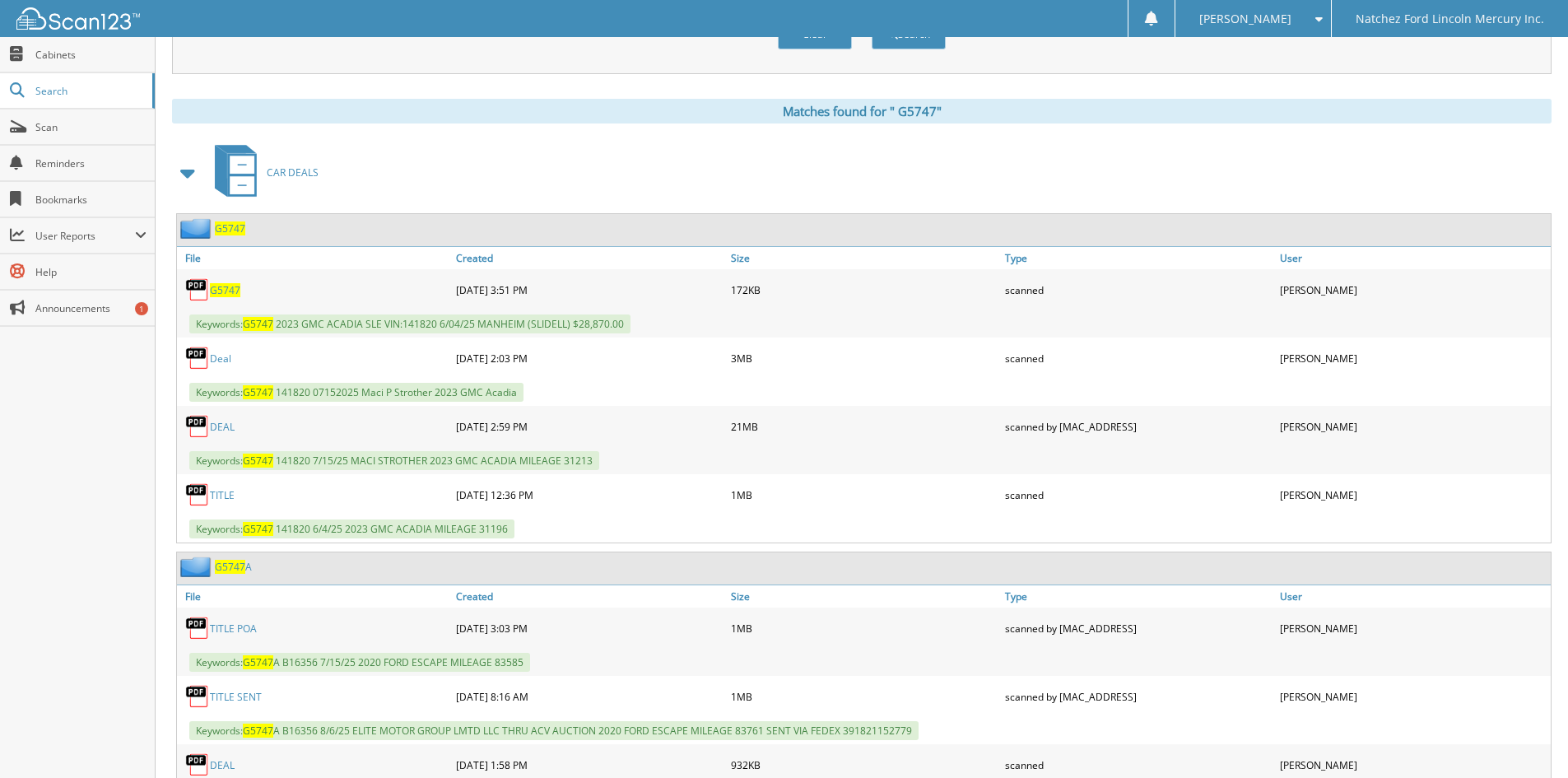
click at [227, 429] on link "D E A L" at bounding box center [221, 427] width 24 height 14
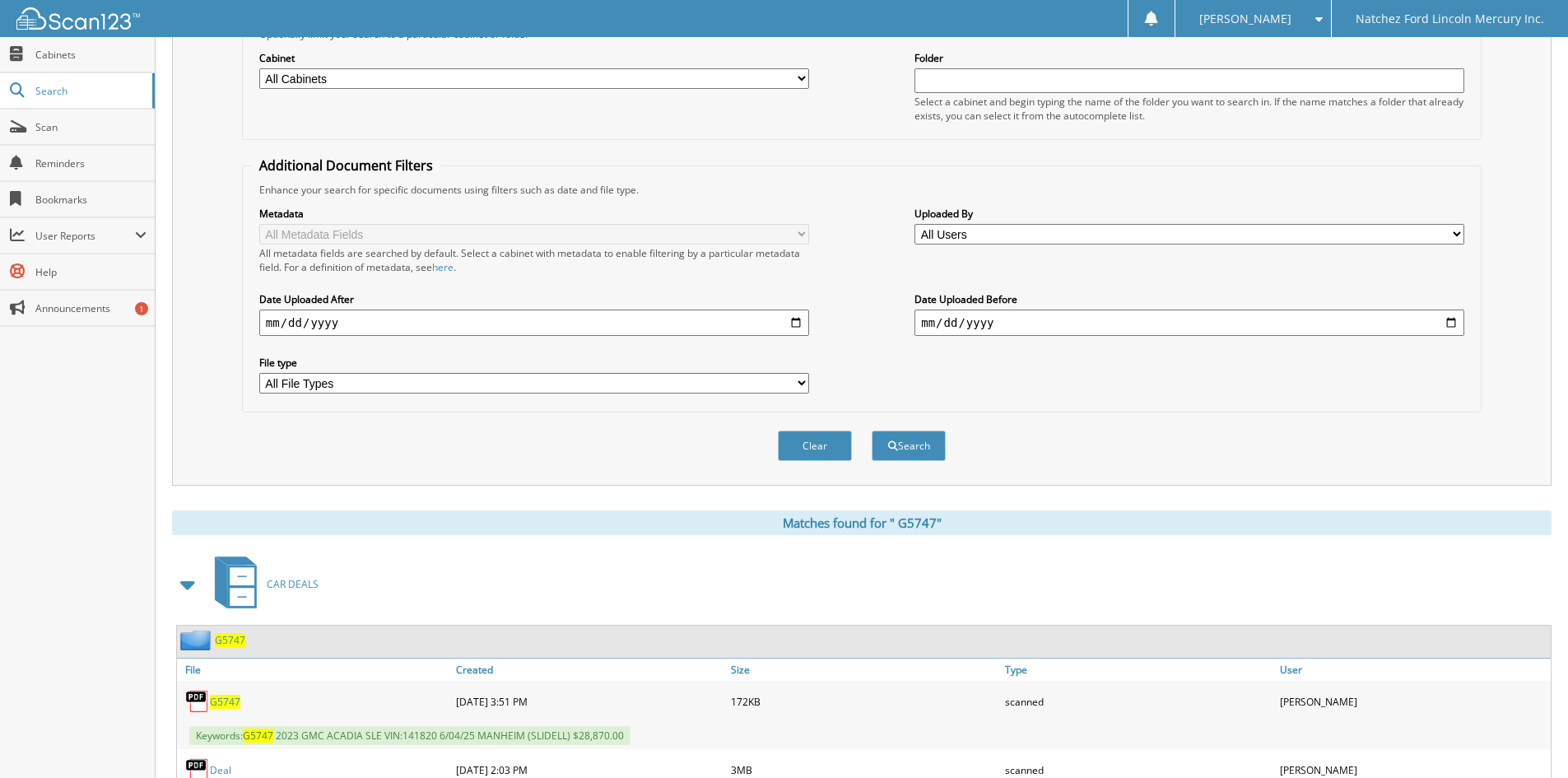
scroll to position [0, 0]
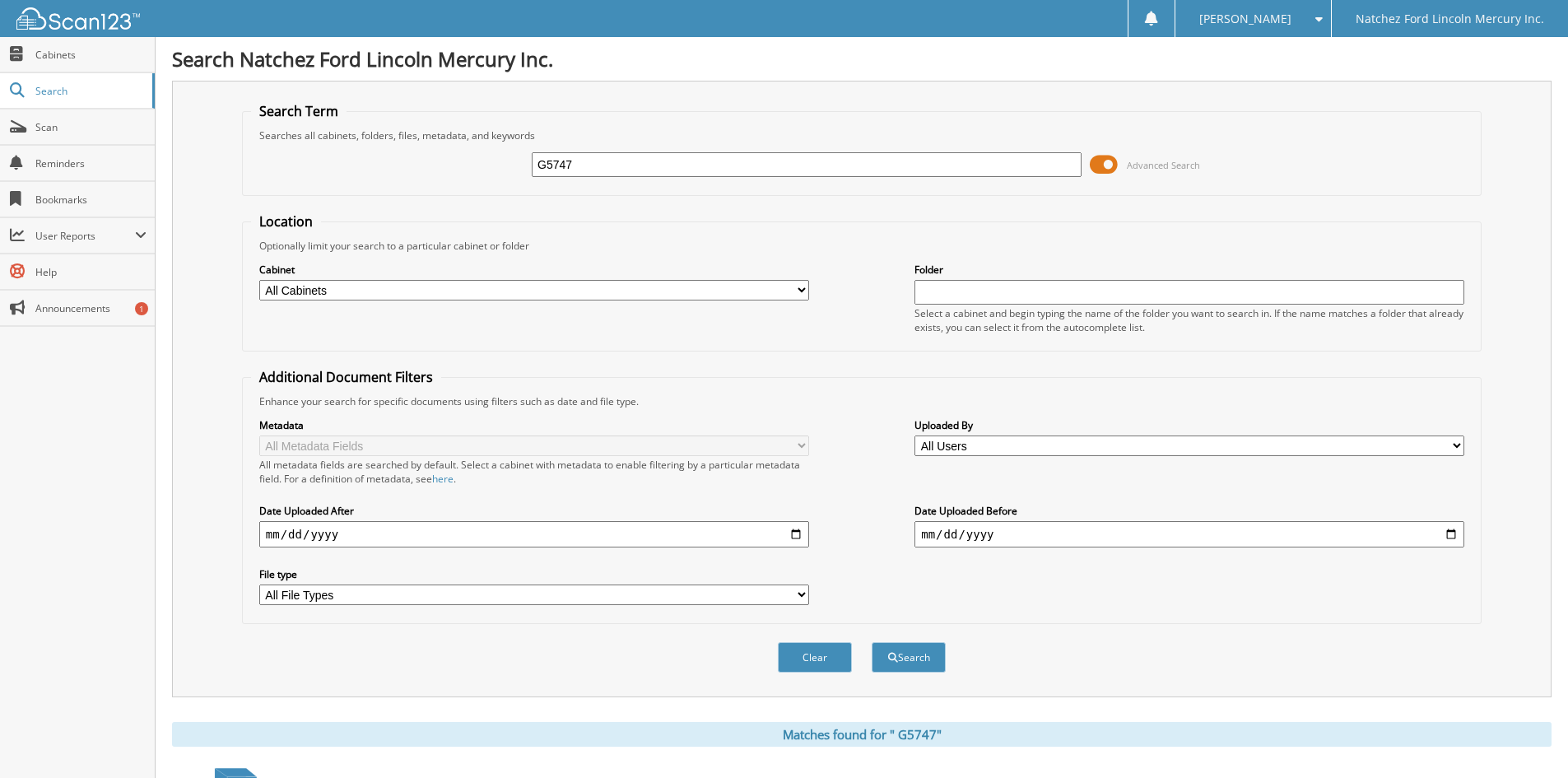
drag, startPoint x: 594, startPoint y: 169, endPoint x: 473, endPoint y: 186, distance: 122.2
click at [474, 186] on div "G5747 Advanced Search" at bounding box center [861, 164] width 1222 height 44
type input "g5848"
click at [895, 659] on span "submit" at bounding box center [893, 657] width 10 height 10
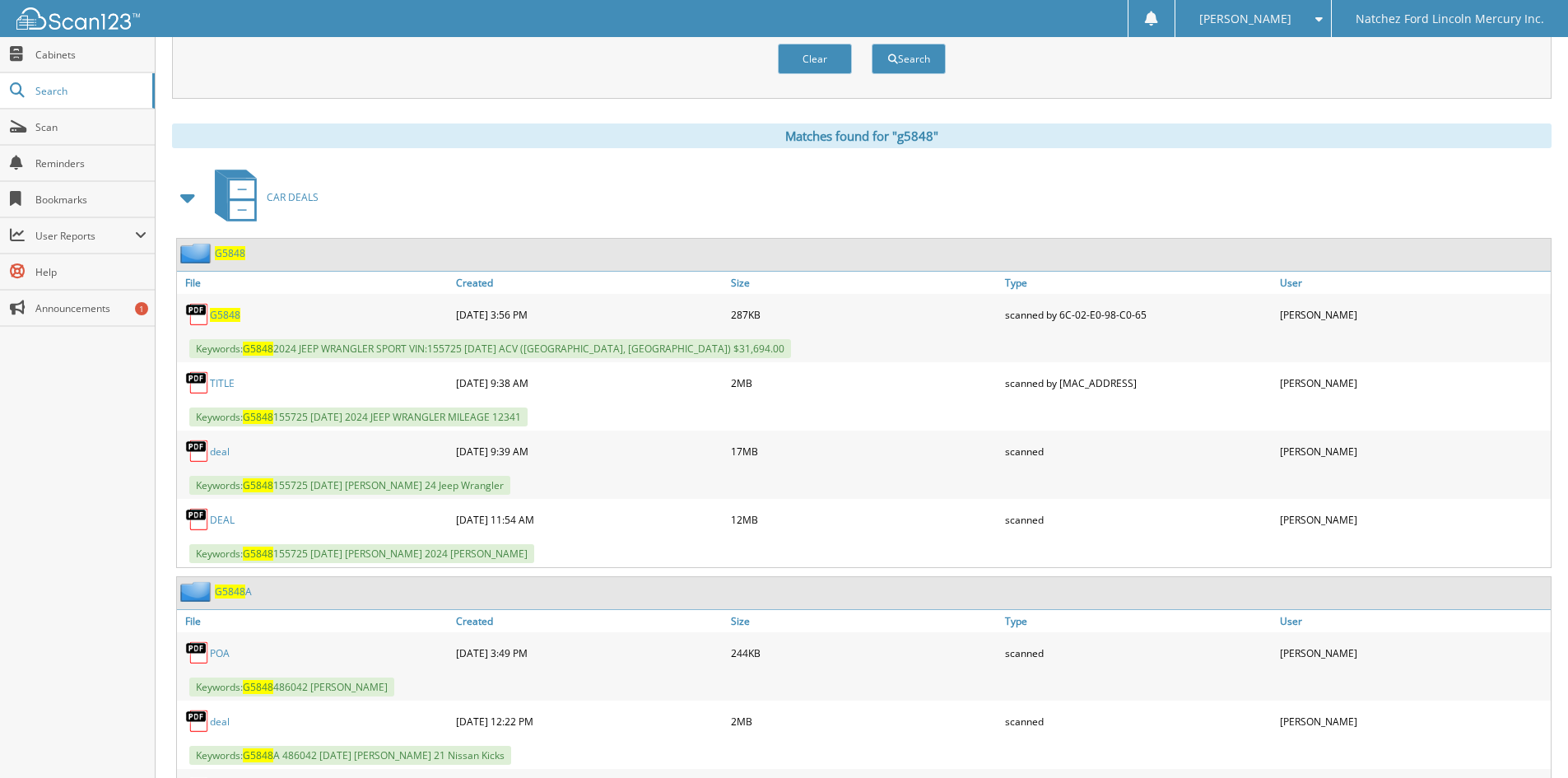
scroll to position [741, 0]
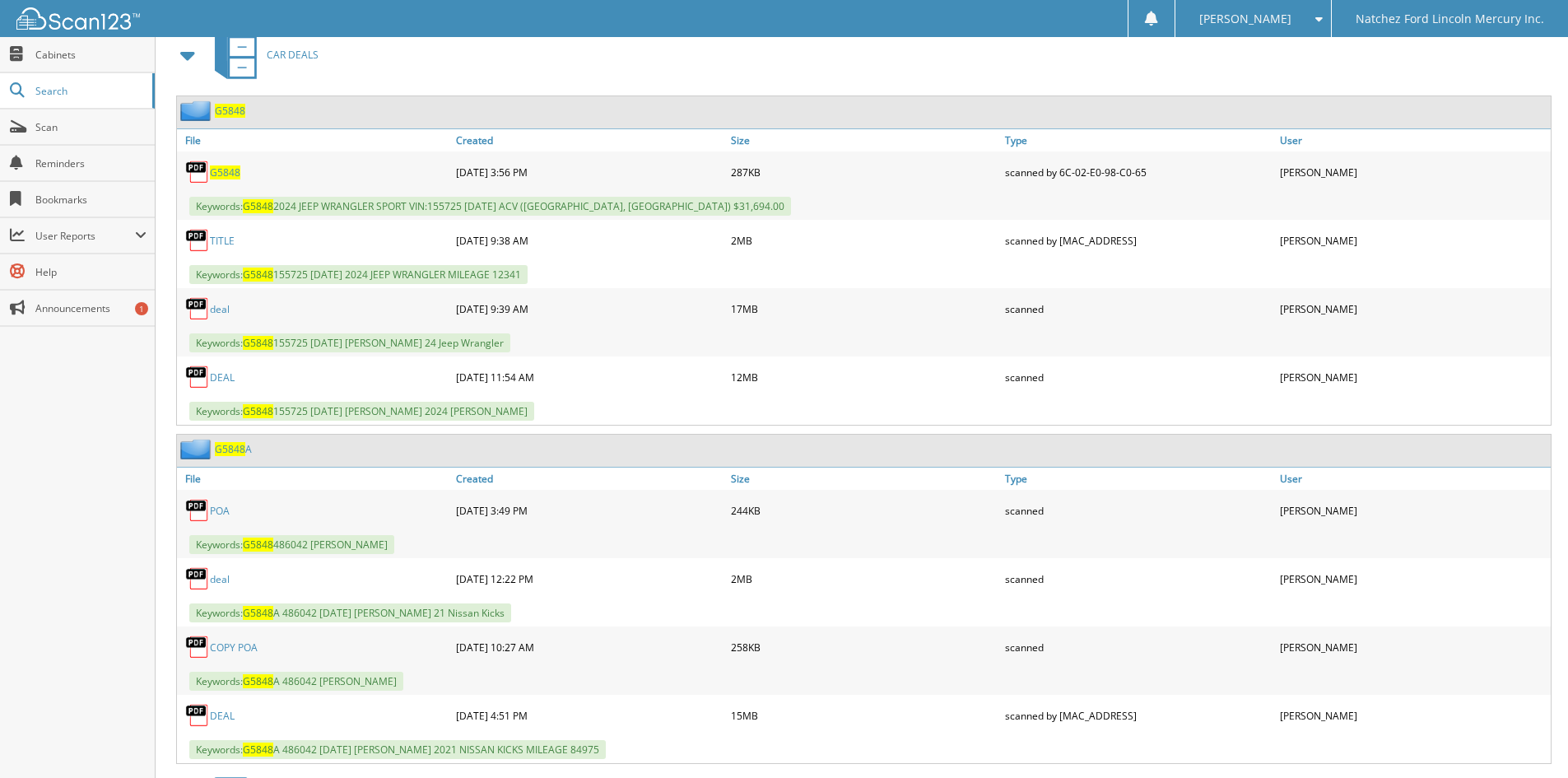
click at [226, 377] on link "DEAL" at bounding box center [221, 378] width 24 height 14
